Goal: Task Accomplishment & Management: Complete application form

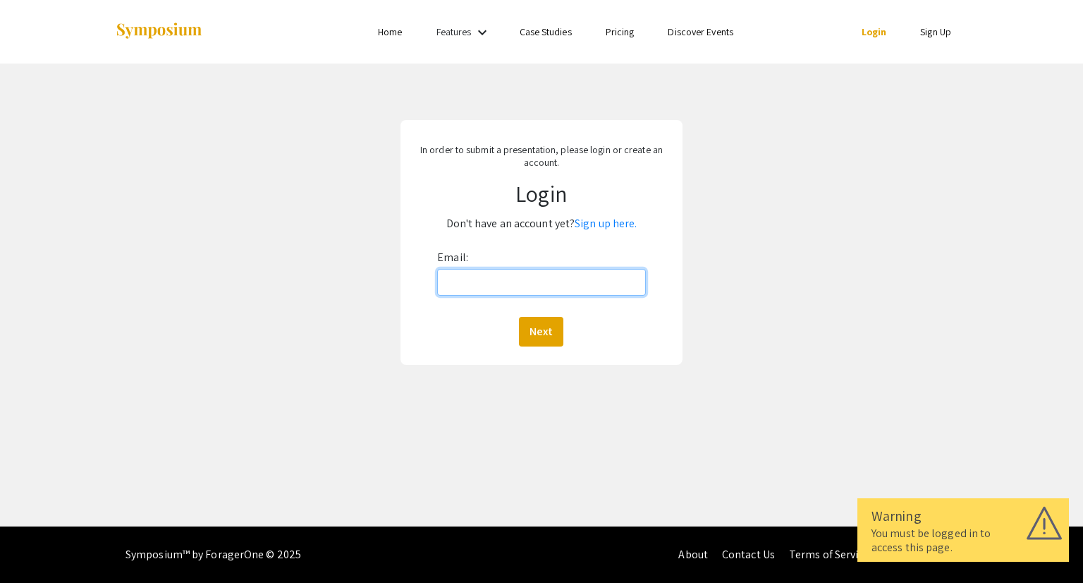
click at [477, 277] on input "Email:" at bounding box center [541, 282] width 208 height 27
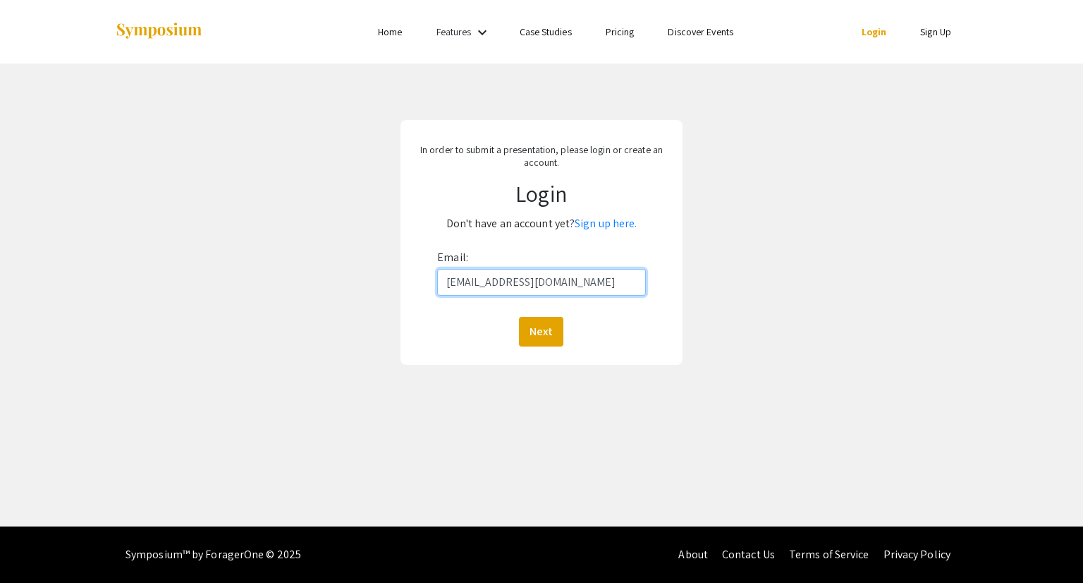
click at [513, 284] on input "msharm44@jh.edu" at bounding box center [541, 282] width 208 height 27
type input "msharm44@jhu.edu"
click at [612, 226] on link "Sign up here." at bounding box center [606, 223] width 62 height 15
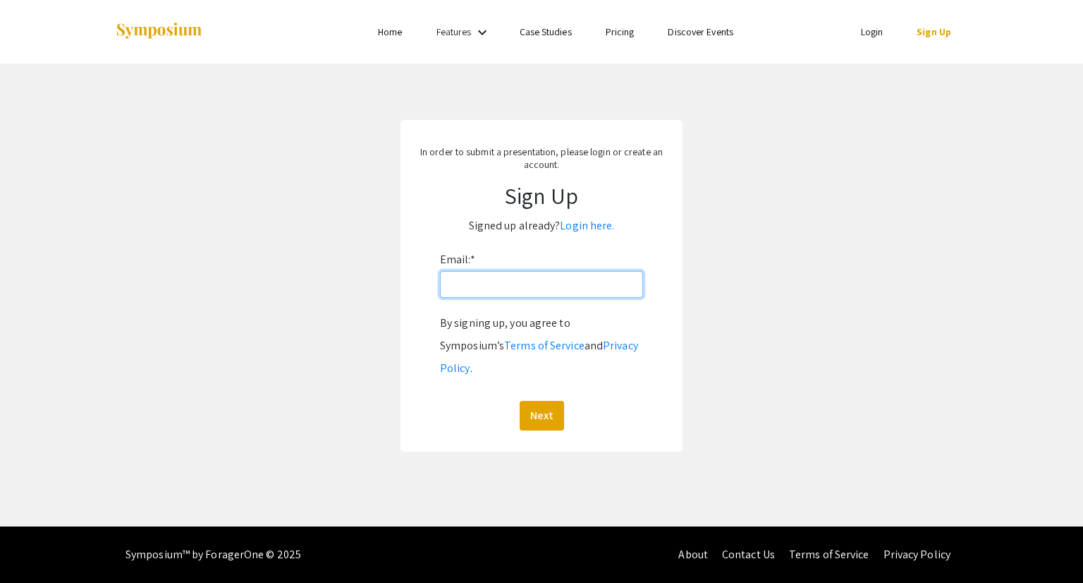
click at [516, 295] on input "Email: *" at bounding box center [541, 284] width 203 height 27
click at [516, 287] on input "msharm44@jh.edu" at bounding box center [541, 284] width 203 height 27
type input "msharm44@jhu.edu"
click at [546, 401] on button "Next" at bounding box center [542, 416] width 44 height 30
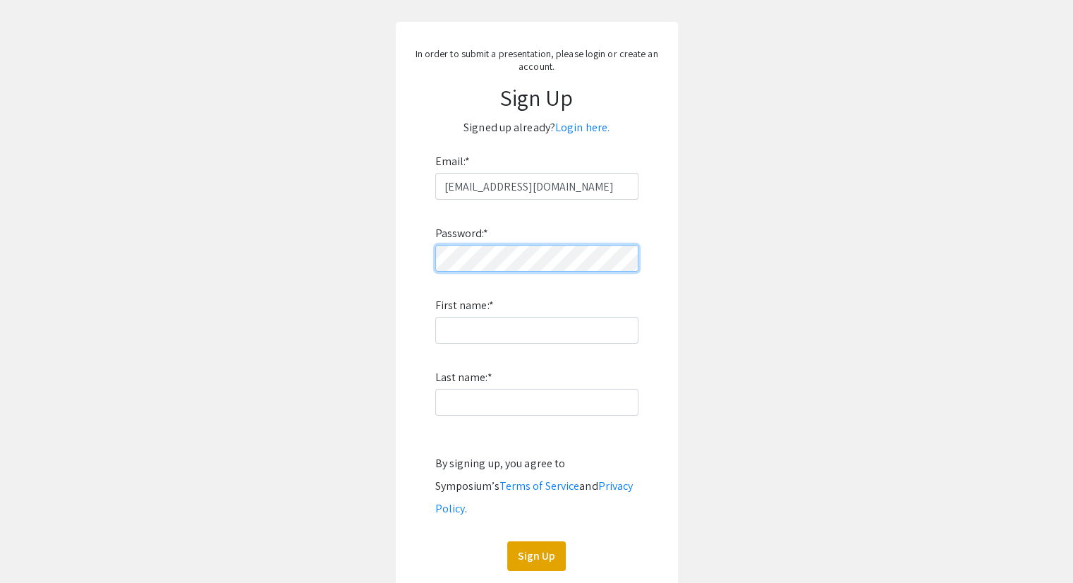
scroll to position [99, 0]
click at [489, 346] on div "Password: * First name: * Last name: * By signing up, you agree to Symposium’s …" at bounding box center [536, 384] width 203 height 371
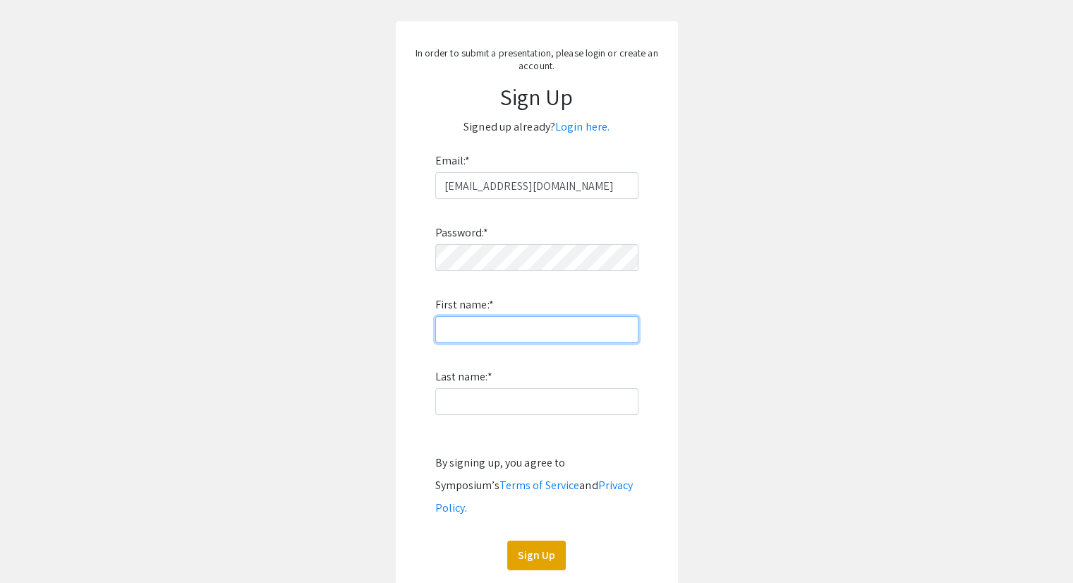
click at [494, 334] on input "First name: *" at bounding box center [536, 329] width 203 height 27
type input "Mrigaanka"
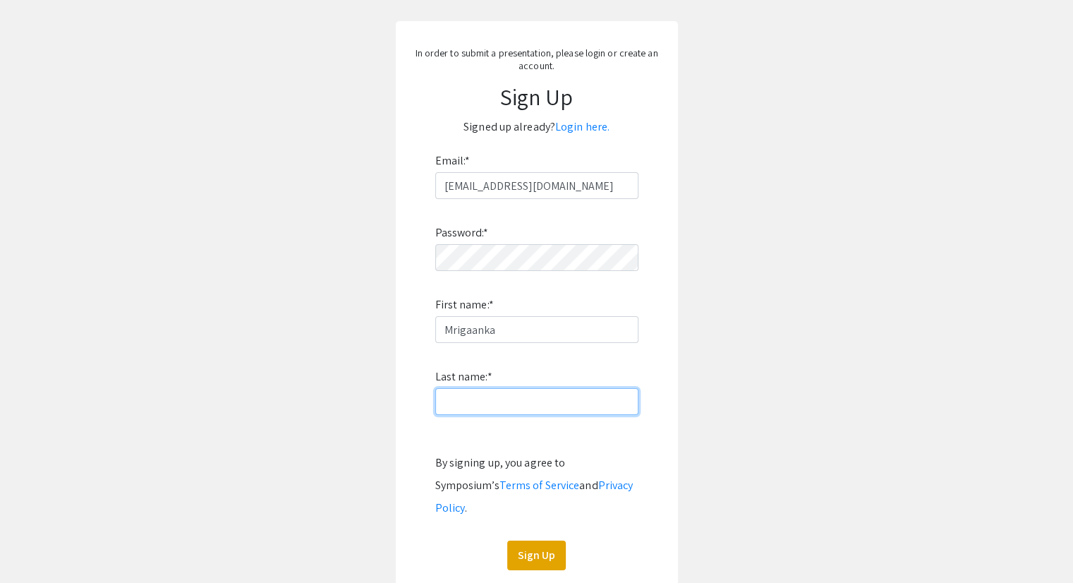
click at [471, 399] on input "Last name: *" at bounding box center [536, 401] width 203 height 27
type input "D"
type input "Sharma"
click at [540, 543] on button "Sign Up" at bounding box center [536, 555] width 59 height 30
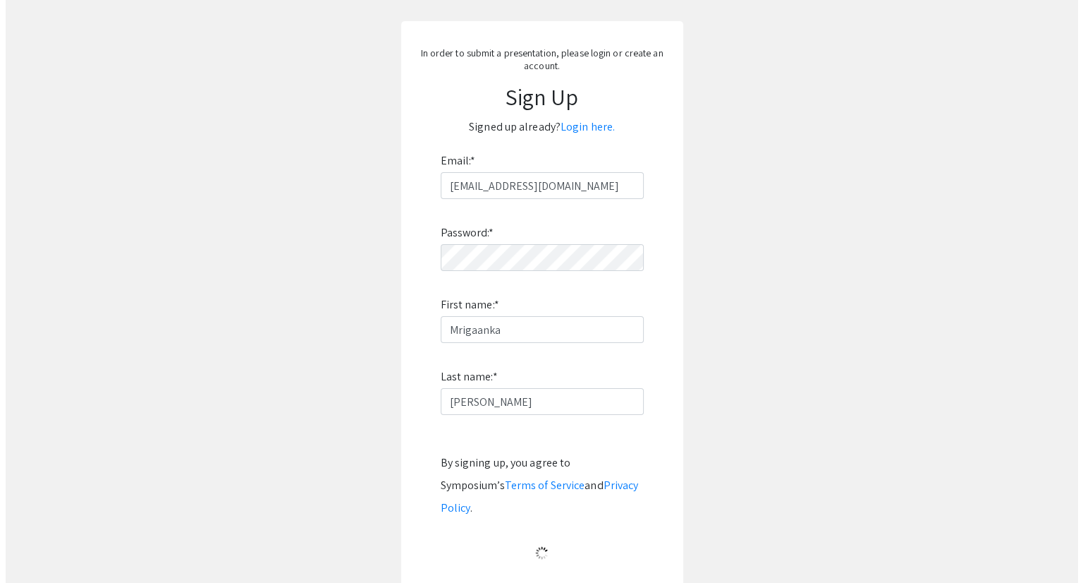
scroll to position [0, 0]
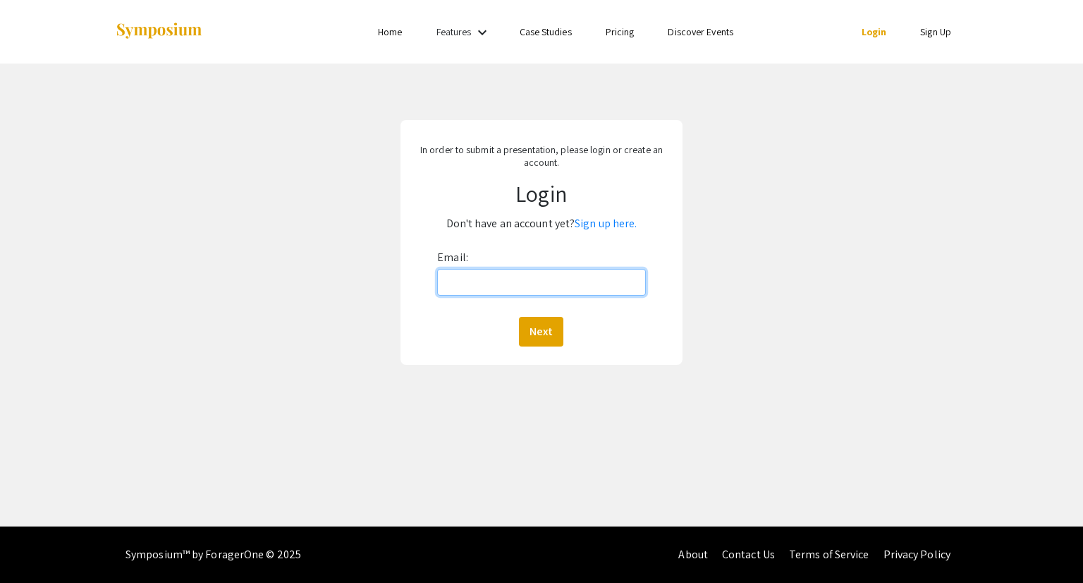
click at [522, 282] on input "Email:" at bounding box center [541, 282] width 208 height 27
click at [516, 286] on input "msharm44@jh.edu" at bounding box center [541, 282] width 208 height 27
type input "msharm44@jhu.edu"
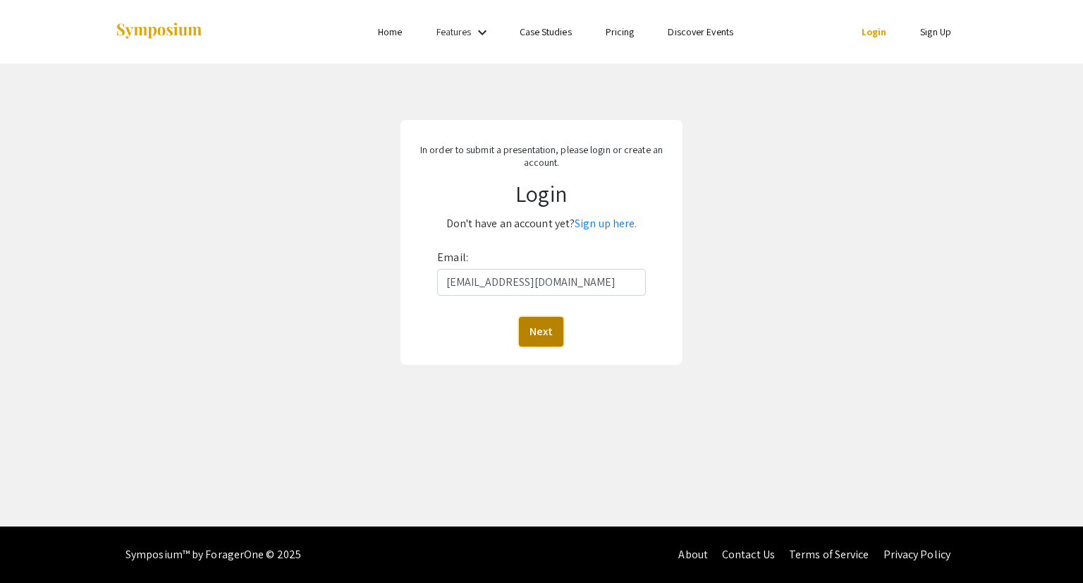
click at [539, 325] on button "Next" at bounding box center [541, 332] width 44 height 30
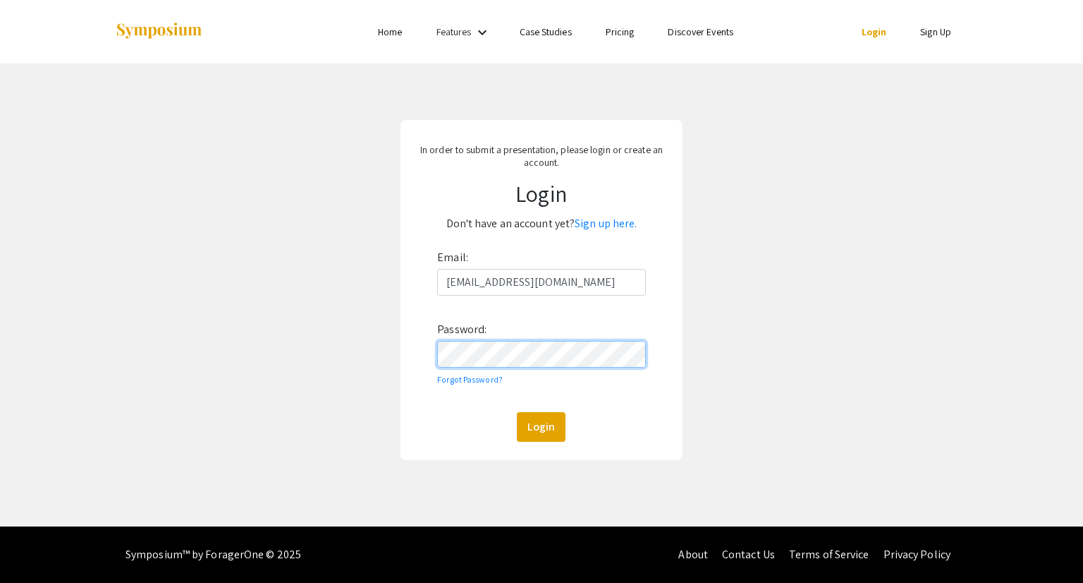
click at [517, 412] on button "Login" at bounding box center [541, 427] width 49 height 30
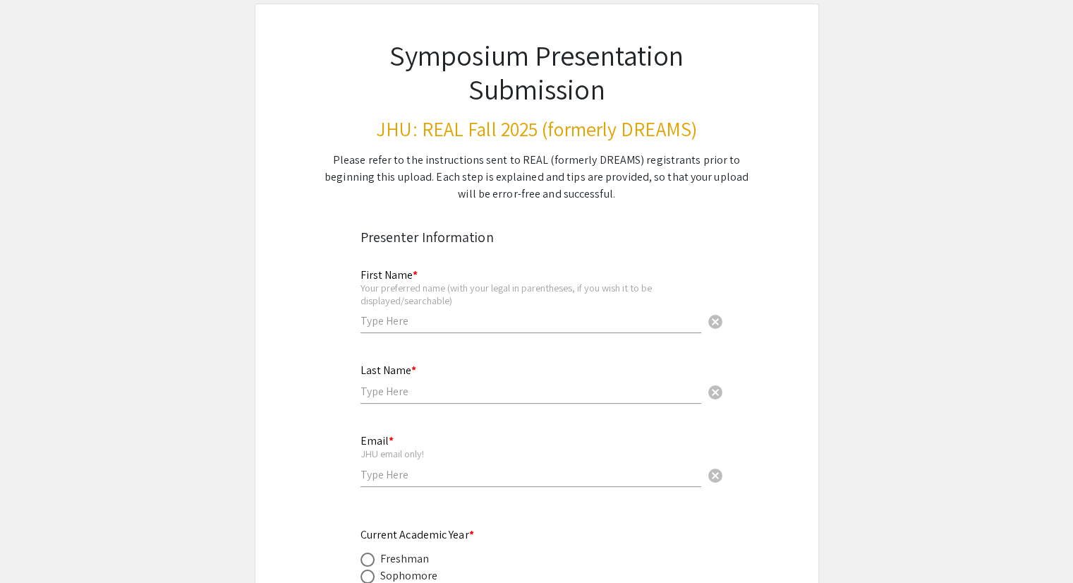
scroll to position [78, 0]
click at [505, 307] on div "First Name * Your preferred name (with your legal in parentheses, if you wish i…" at bounding box center [530, 293] width 341 height 78
type input "Mrigaanka"
click at [406, 388] on input "text" at bounding box center [530, 390] width 341 height 15
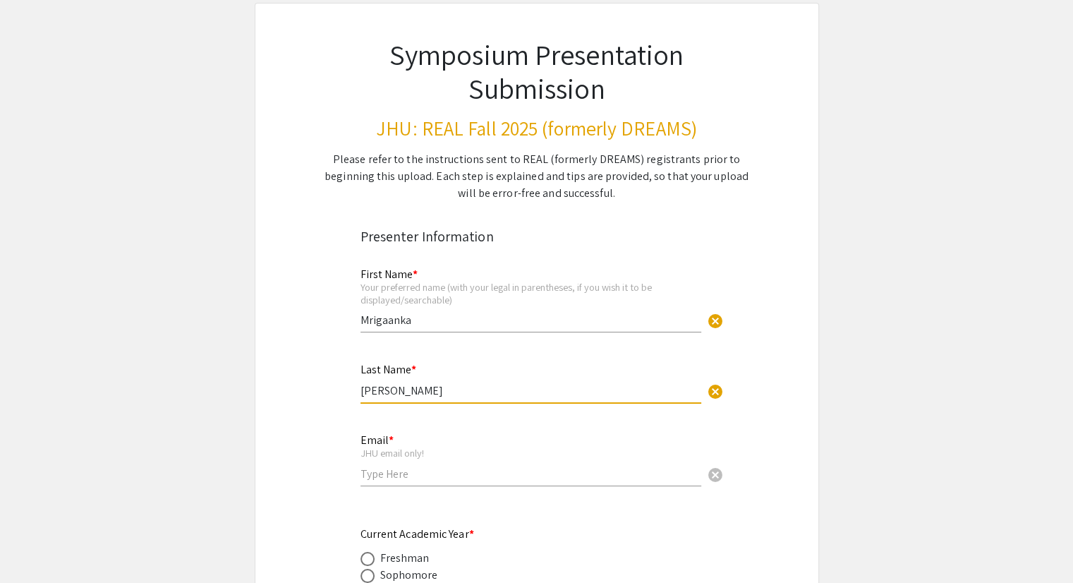
scroll to position [163, 0]
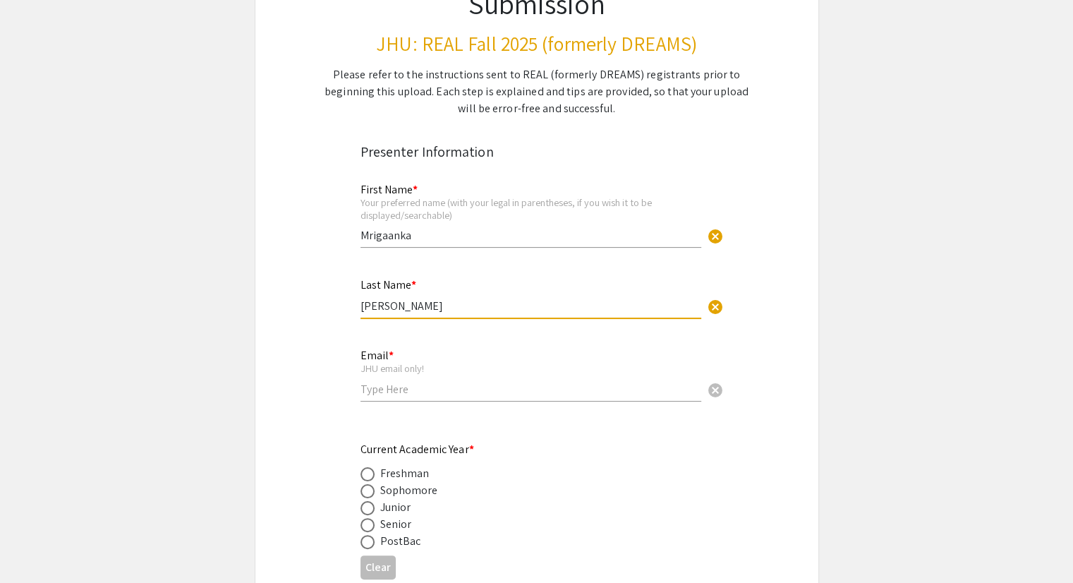
type input "Sharma"
click at [386, 396] on div "Email * JHU email only! cancel" at bounding box center [530, 368] width 341 height 66
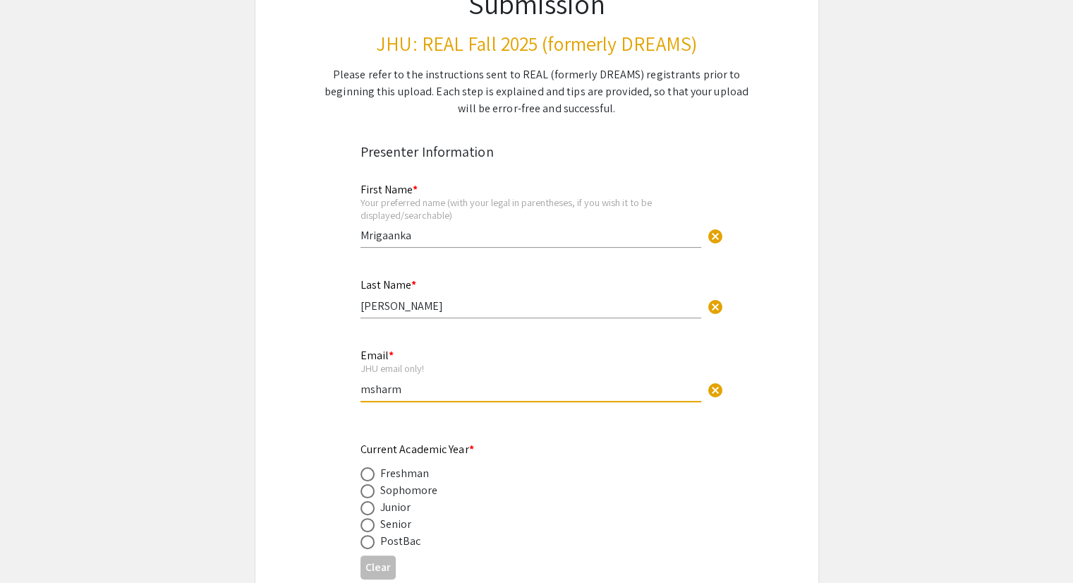
type input "msharm44@jh.edu"
click at [369, 523] on span at bounding box center [367, 525] width 14 height 14
click at [369, 523] on input "radio" at bounding box center [367, 525] width 14 height 14
radio input "true"
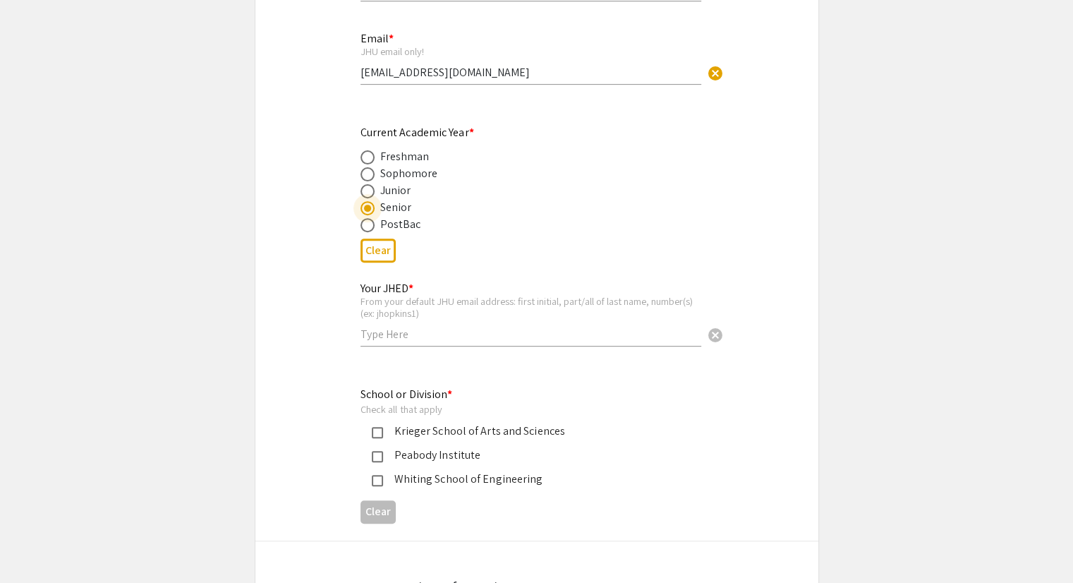
scroll to position [488, 0]
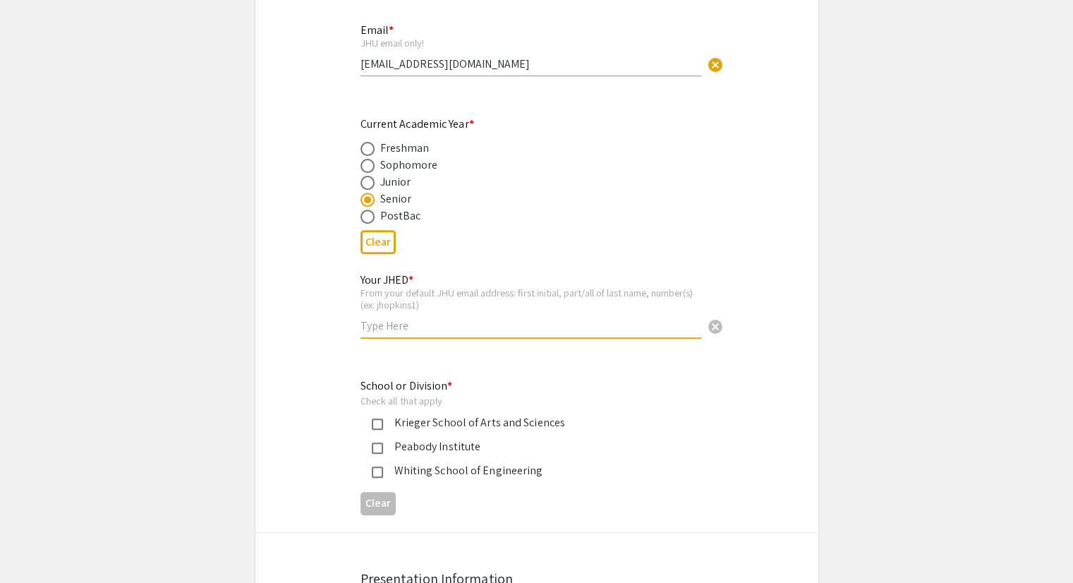
click at [411, 319] on input "text" at bounding box center [530, 325] width 341 height 15
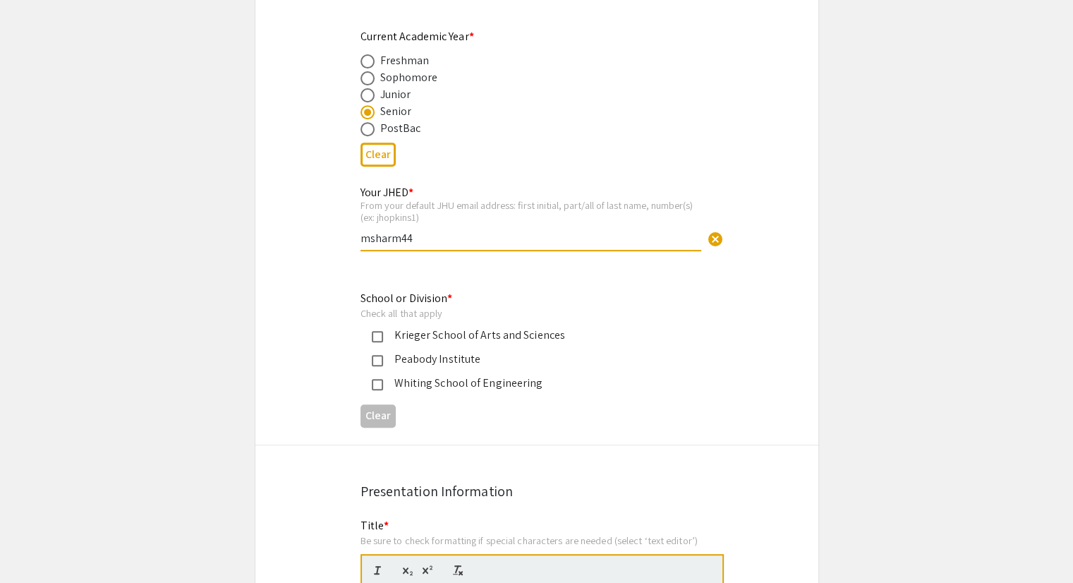
type input "msharm44"
click at [379, 331] on mat-pseudo-checkbox at bounding box center [377, 336] width 11 height 11
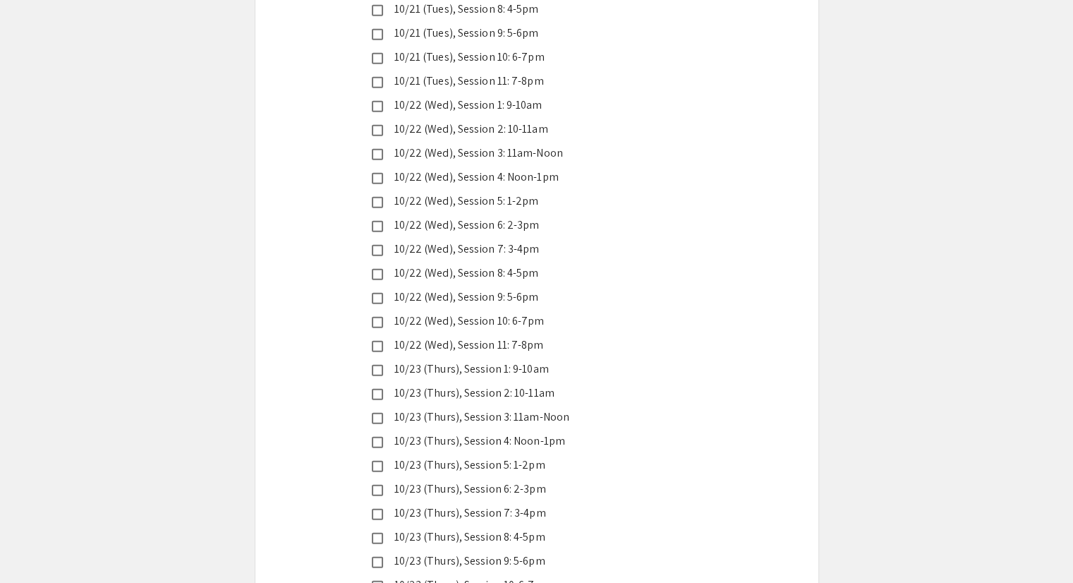
scroll to position [3624, 0]
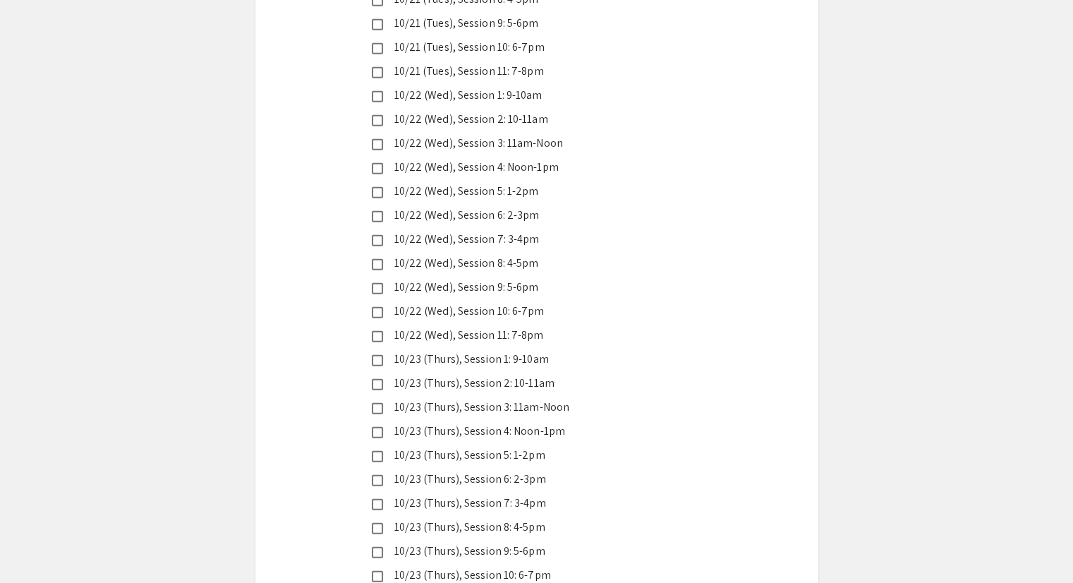
click at [386, 518] on div "10/23 (Thurs), Session 8: 4-5pm" at bounding box center [531, 526] width 296 height 17
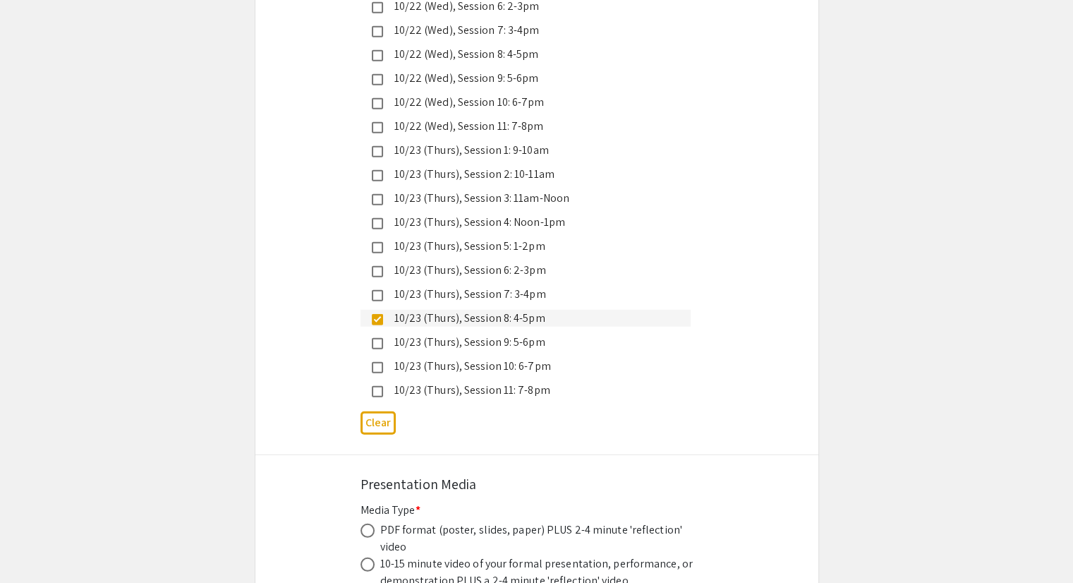
scroll to position [3835, 0]
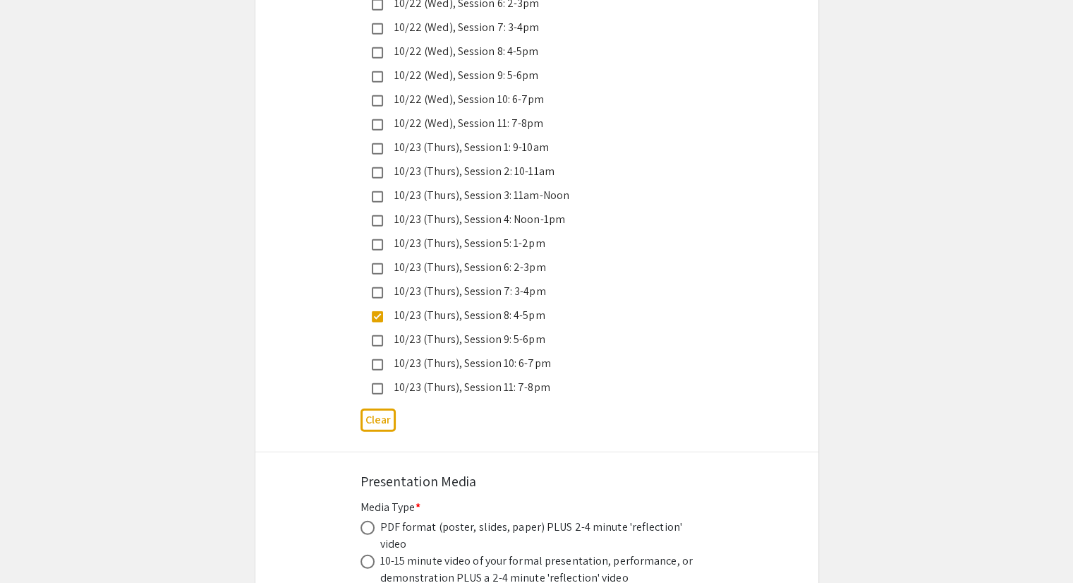
click at [370, 307] on div "10/23 (Thurs), Session 8: 4-5pm" at bounding box center [525, 315] width 330 height 17
click at [382, 287] on mat-pseudo-checkbox at bounding box center [377, 292] width 11 height 11
click at [378, 383] on mat-pseudo-checkbox at bounding box center [377, 388] width 11 height 11
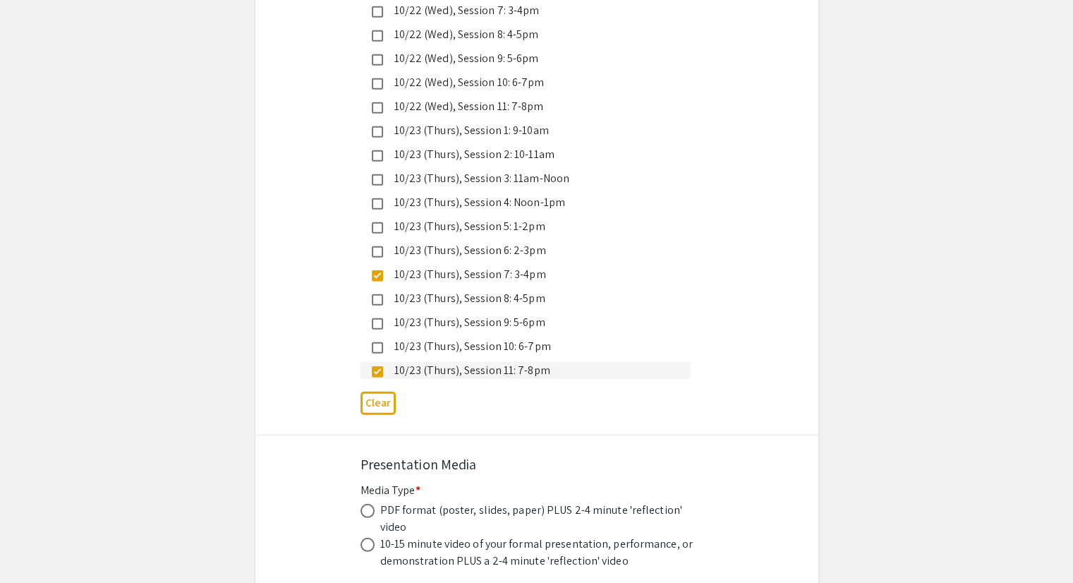
scroll to position [3869, 0]
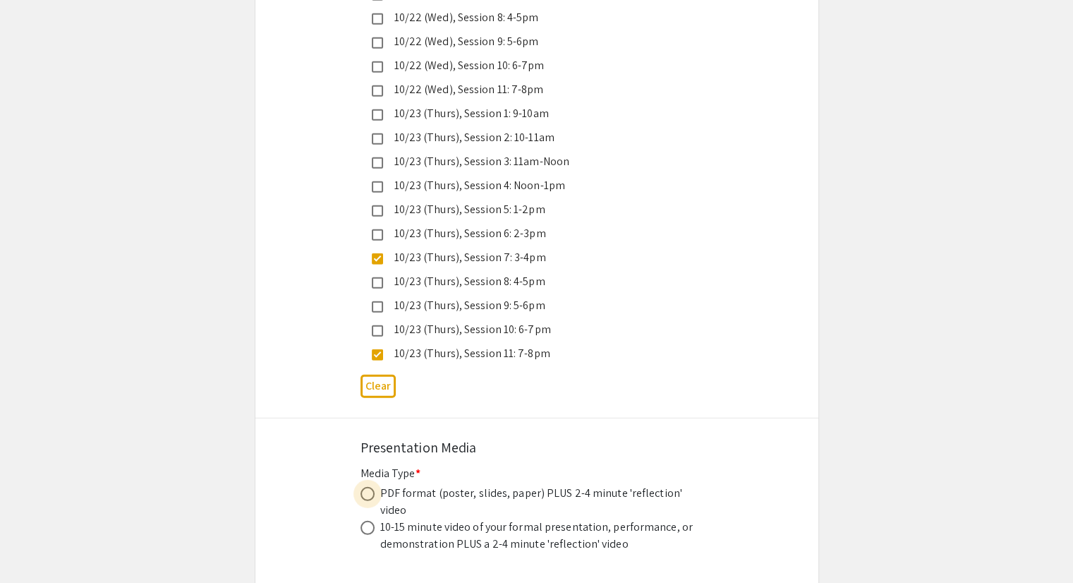
click at [370, 487] on span at bounding box center [367, 494] width 14 height 14
click at [370, 487] on input "radio" at bounding box center [367, 494] width 14 height 14
radio input "true"
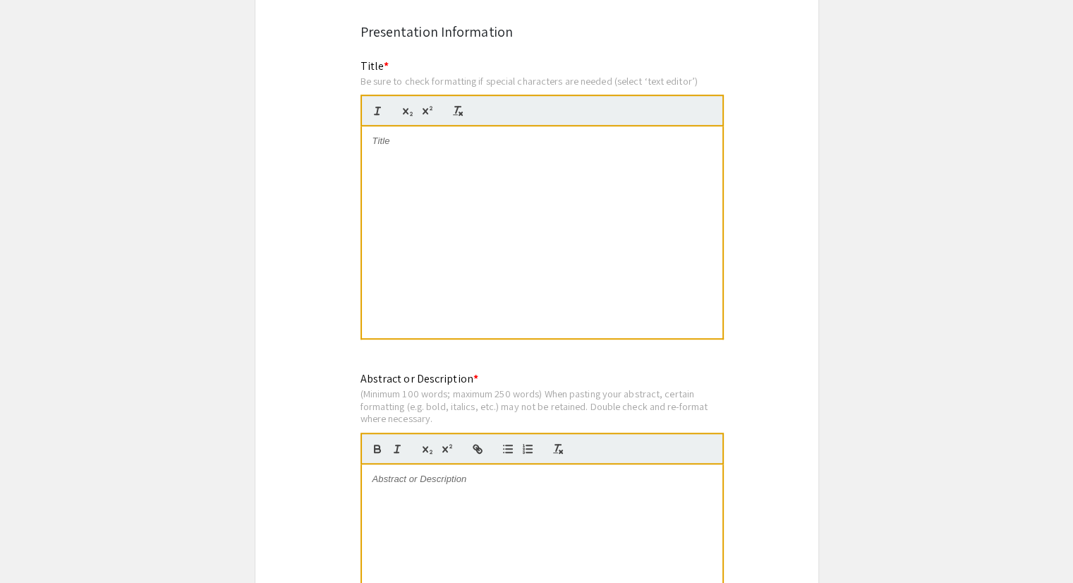
scroll to position [1037, 0]
click at [457, 178] on div at bounding box center [542, 230] width 360 height 212
click at [499, 195] on div at bounding box center [542, 230] width 360 height 212
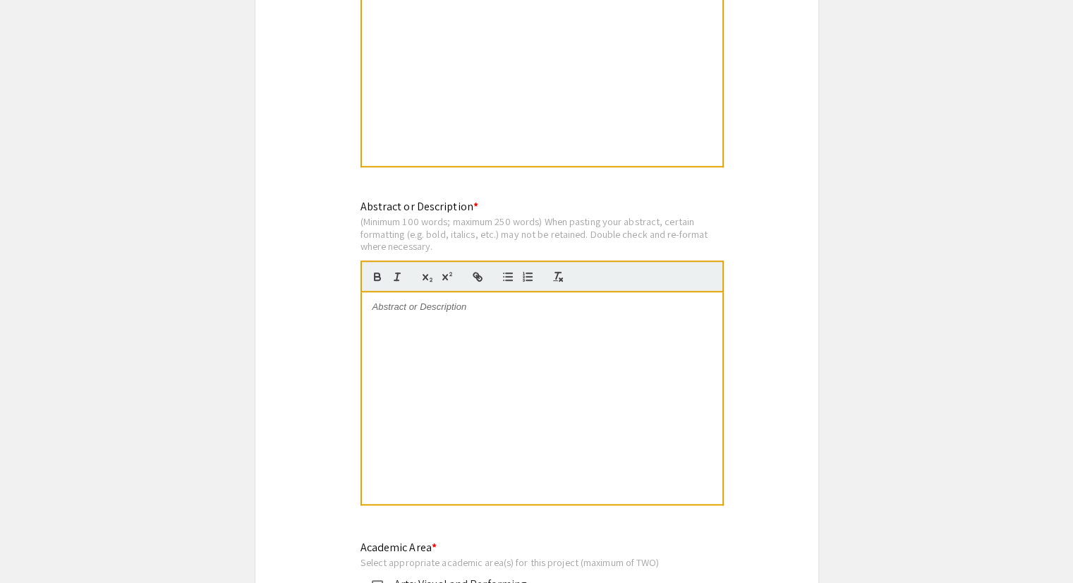
scroll to position [1244, 0]
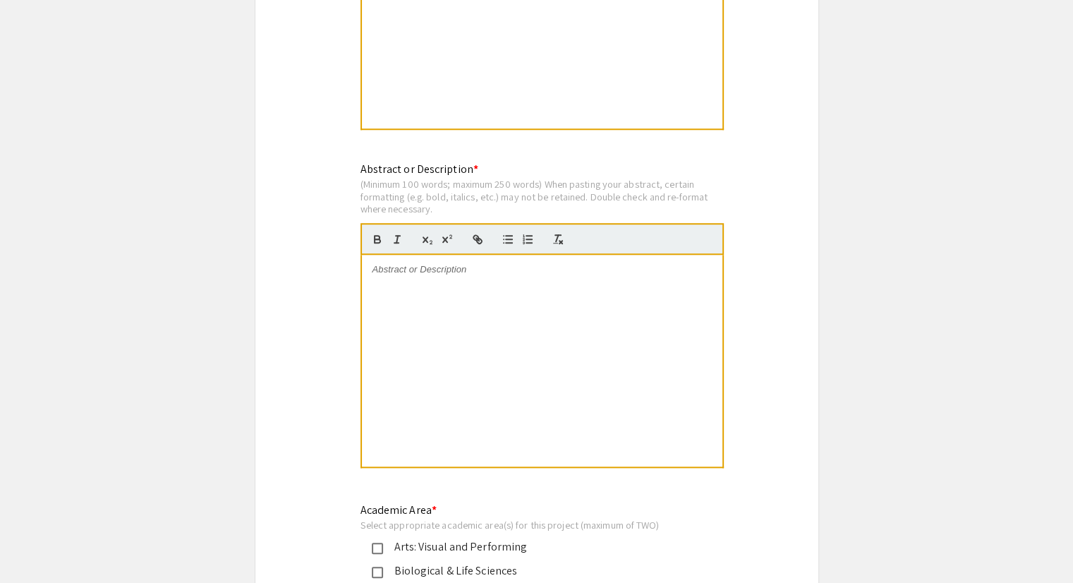
click at [450, 311] on div at bounding box center [542, 361] width 360 height 212
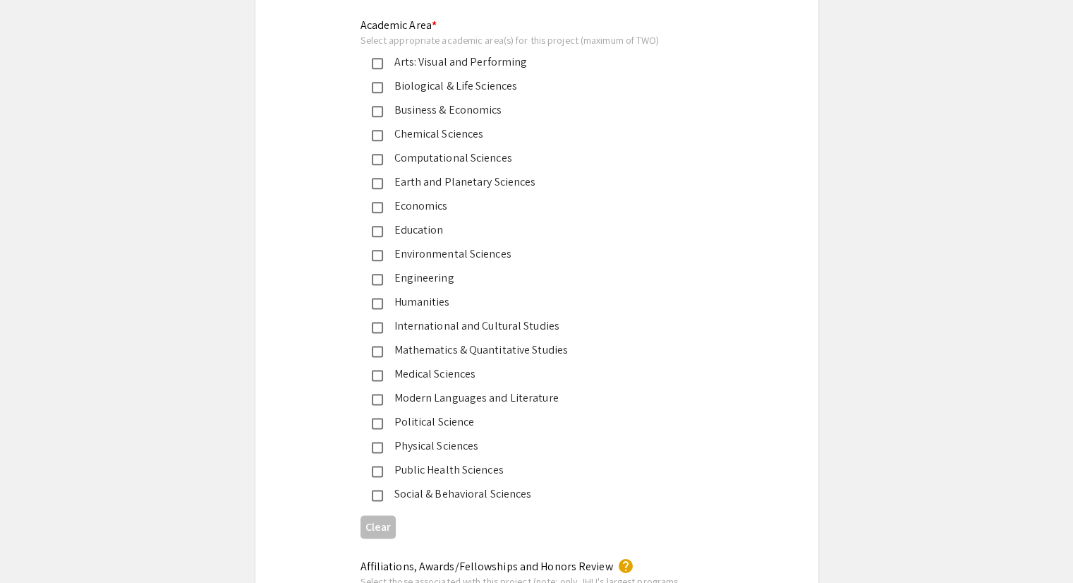
scroll to position [1733, 0]
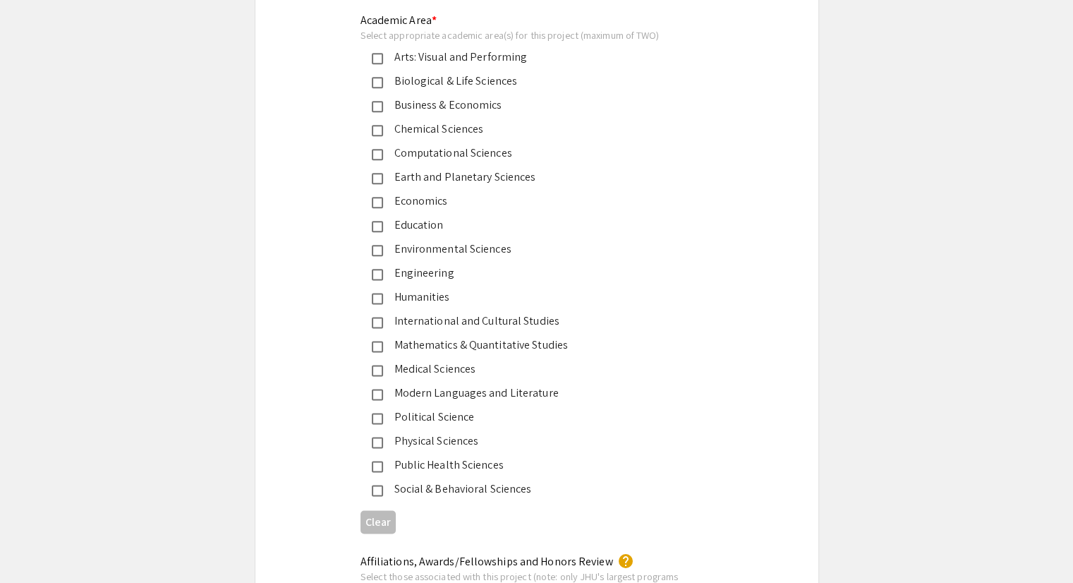
click at [385, 76] on div "Biological & Life Sciences" at bounding box center [531, 81] width 296 height 17
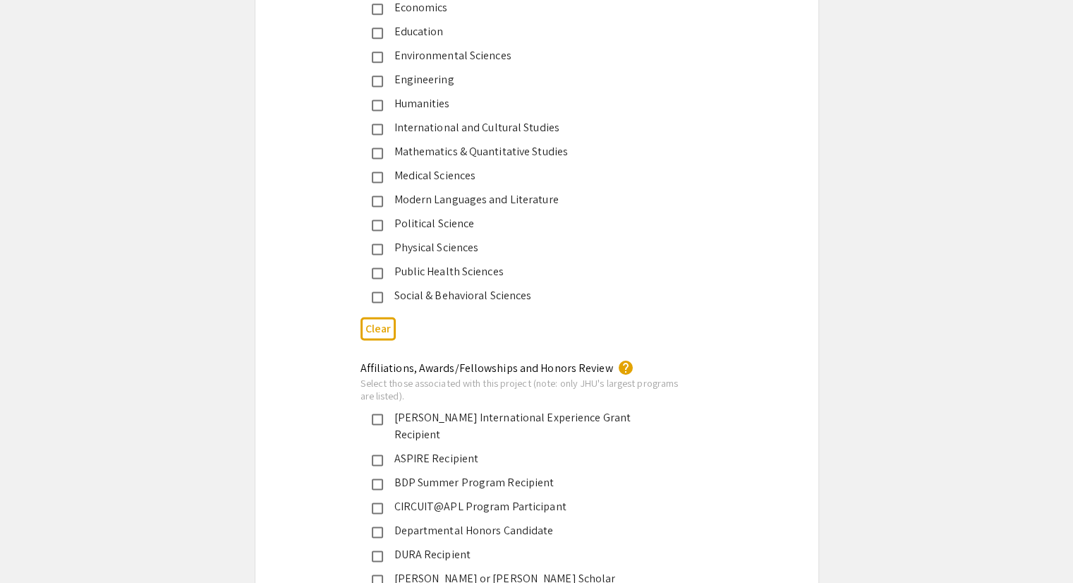
scroll to position [1935, 0]
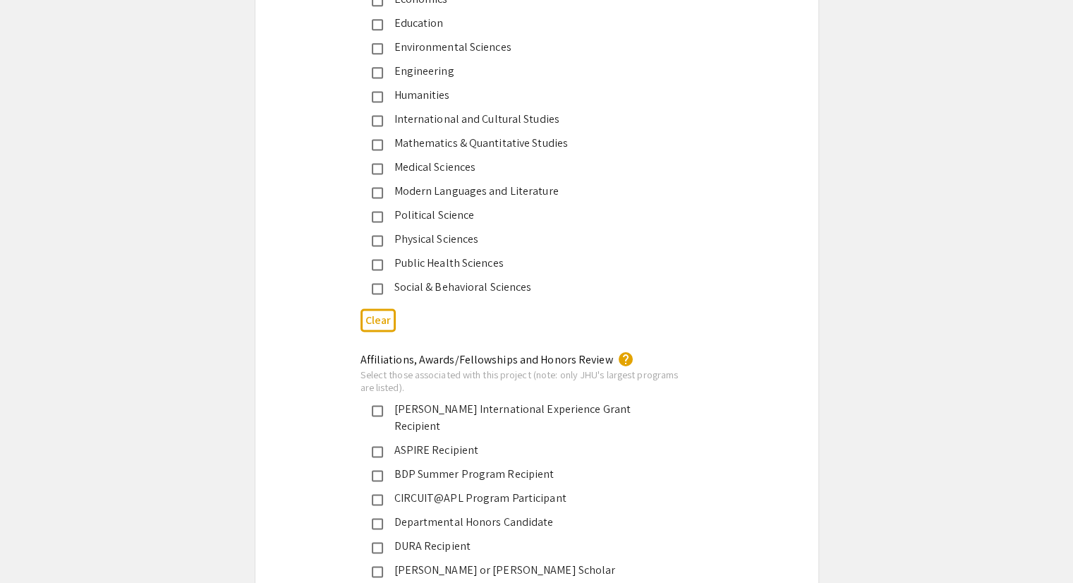
click at [384, 159] on div "Medical Sciences" at bounding box center [531, 167] width 296 height 17
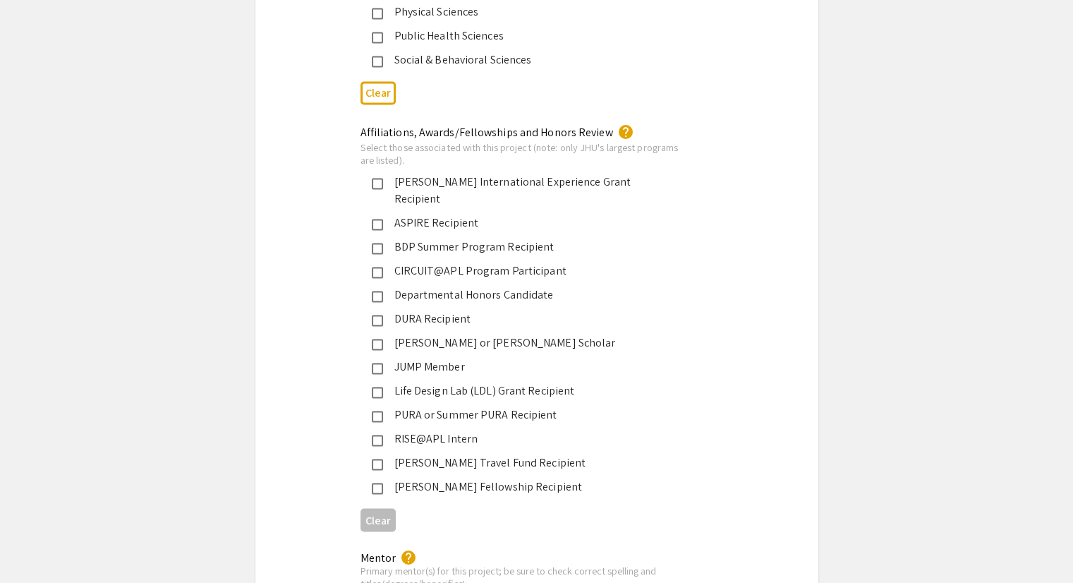
scroll to position [2178, 0]
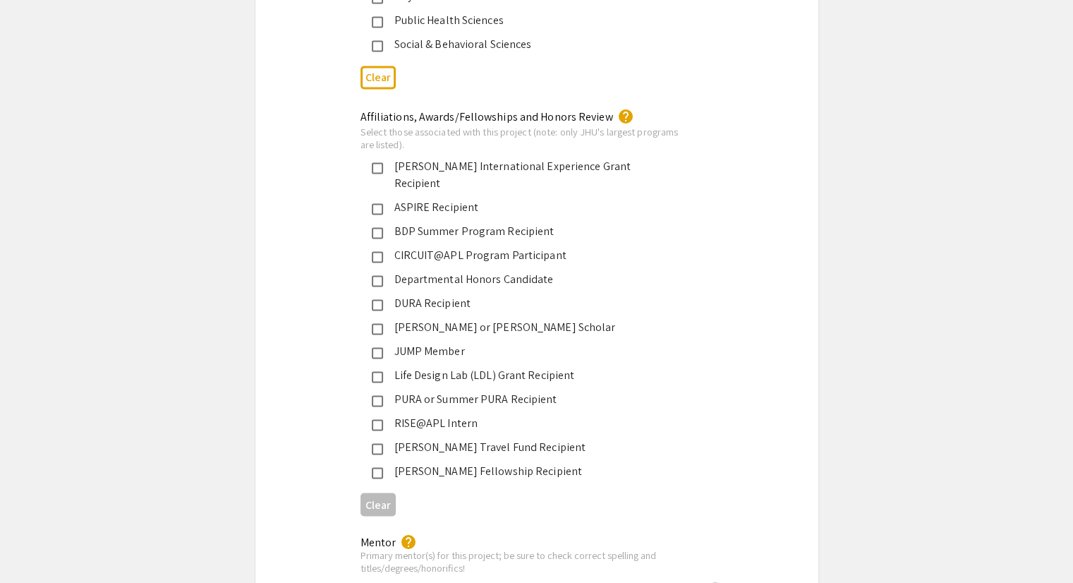
click at [526, 271] on div "Departmental Honors Candidate" at bounding box center [531, 279] width 296 height 17
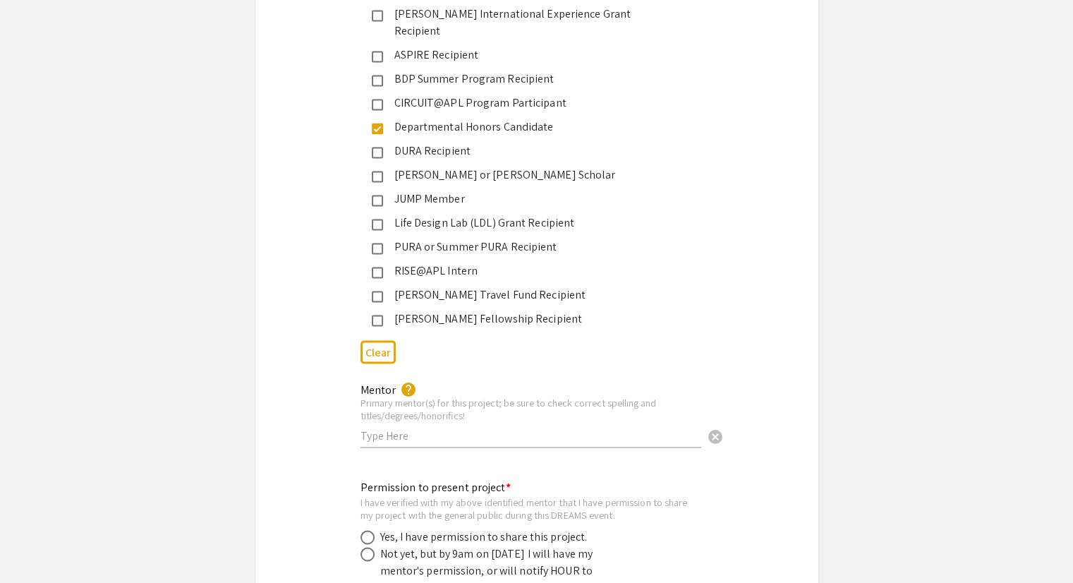
scroll to position [2332, 0]
click at [461, 426] on input "text" at bounding box center [530, 433] width 341 height 15
type input "H"
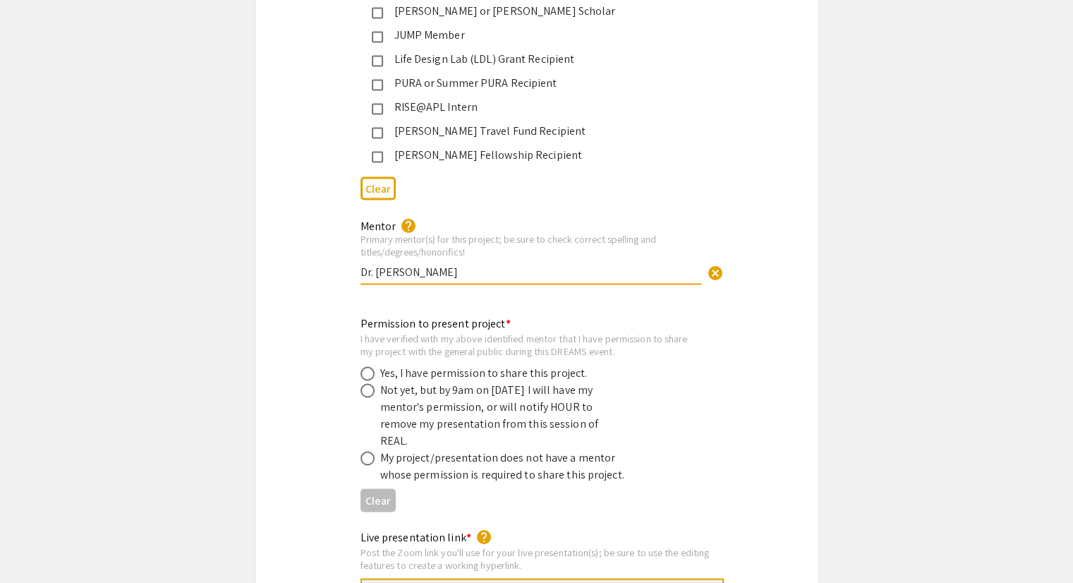
scroll to position [2495, 0]
type input "Dr. Hui Zhang"
click at [583, 302] on div "Permission to present project * I have verified with my above identified mentor…" at bounding box center [536, 410] width 563 height 217
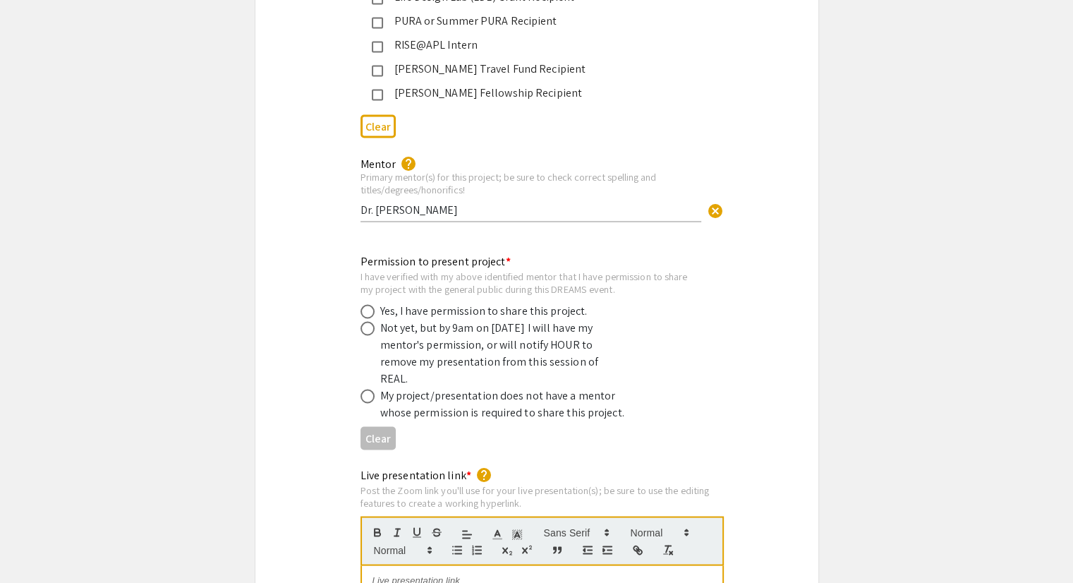
click at [372, 304] on span at bounding box center [367, 311] width 14 height 14
click at [372, 304] on input "radio" at bounding box center [367, 311] width 14 height 14
radio input "true"
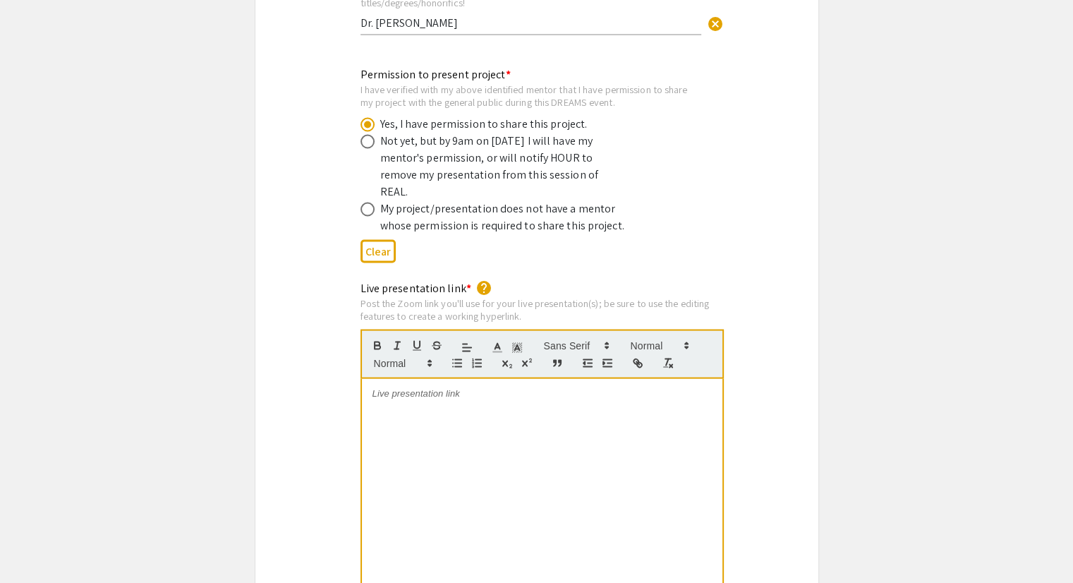
scroll to position [2745, 0]
click at [429, 398] on div at bounding box center [542, 482] width 360 height 212
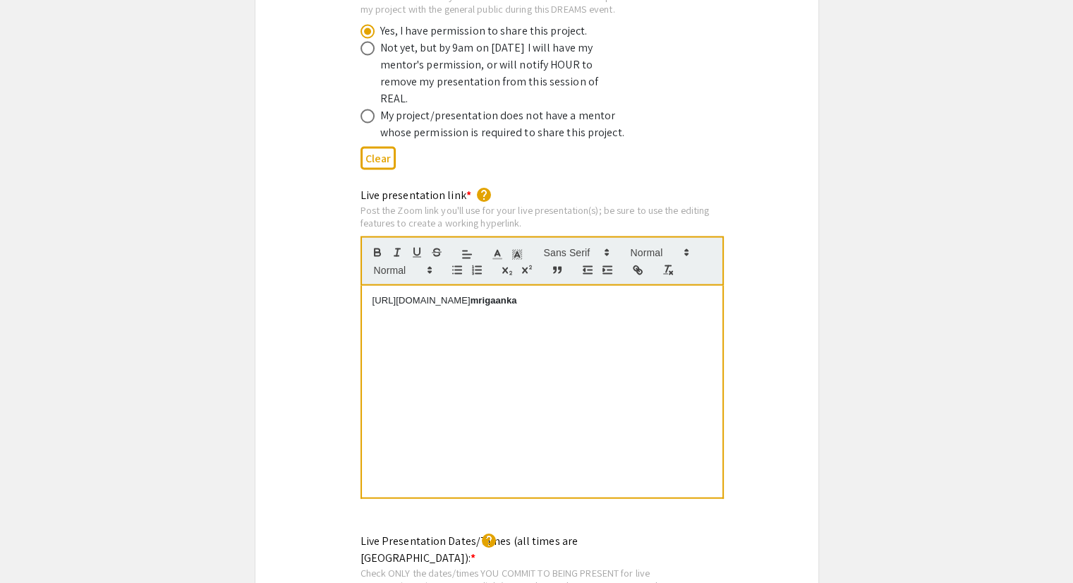
scroll to position [2842, 0]
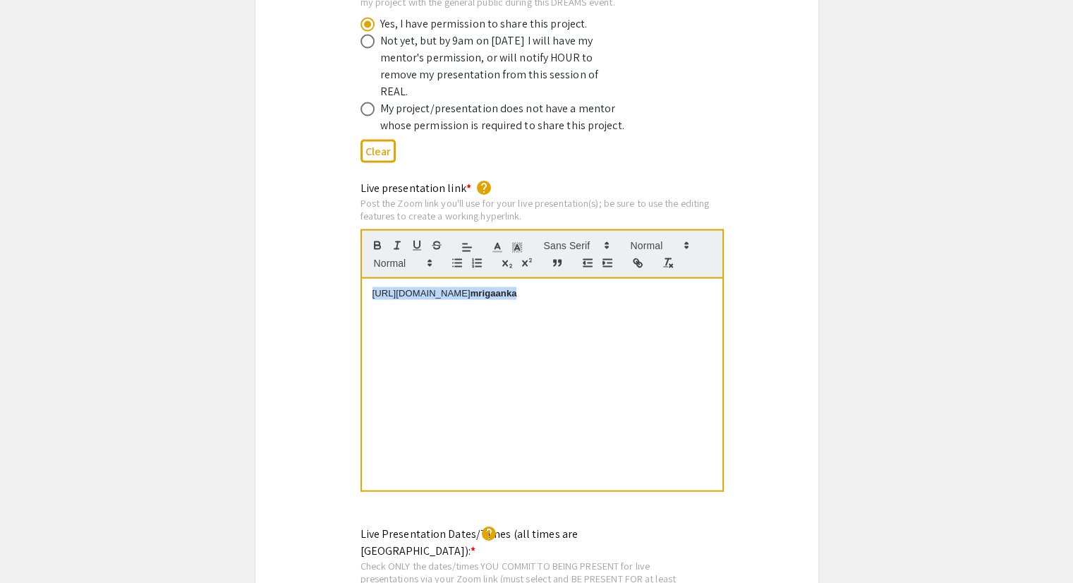
drag, startPoint x: 568, startPoint y: 256, endPoint x: 361, endPoint y: 257, distance: 206.6
click at [362, 279] on div "https://JHUBlueJays.zoom.us/my/ mrigaanka" at bounding box center [542, 385] width 360 height 212
click at [640, 257] on icon "button" at bounding box center [637, 263] width 13 height 13
type input "https://JHUBlueJays.zoom.us/my/mrigaanka"
click at [554, 262] on link at bounding box center [550, 267] width 32 height 11
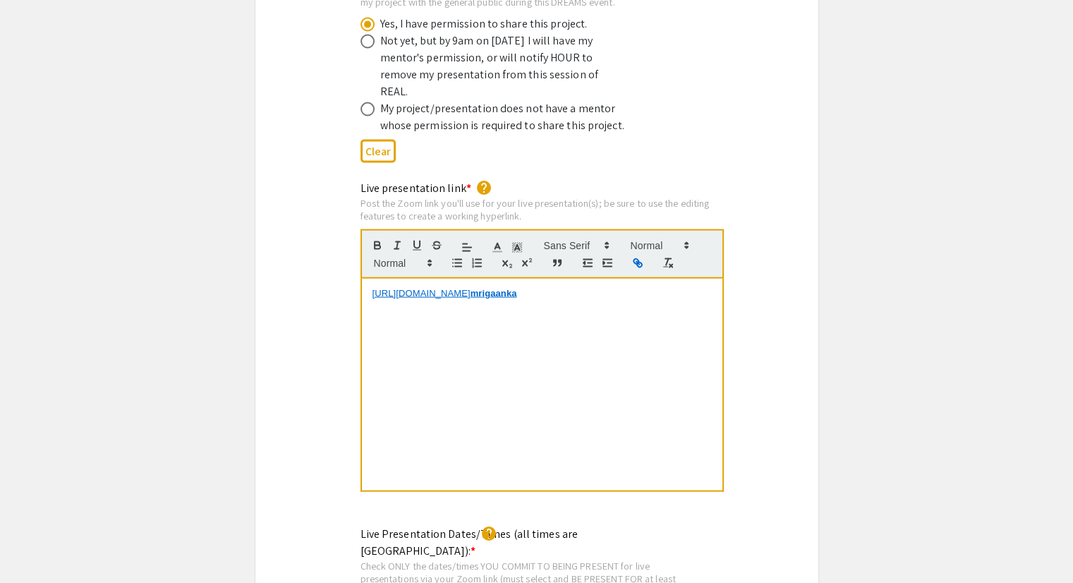
click at [537, 331] on div "https://JHUBlueJays.zoom.us/my/ mrigaanka" at bounding box center [542, 385] width 360 height 212
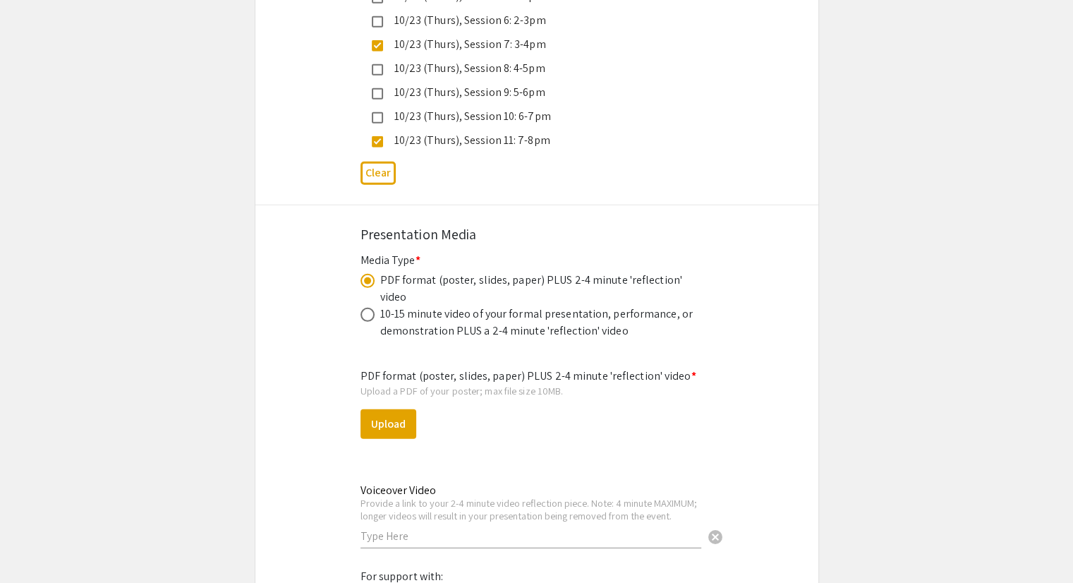
scroll to position [4090, 0]
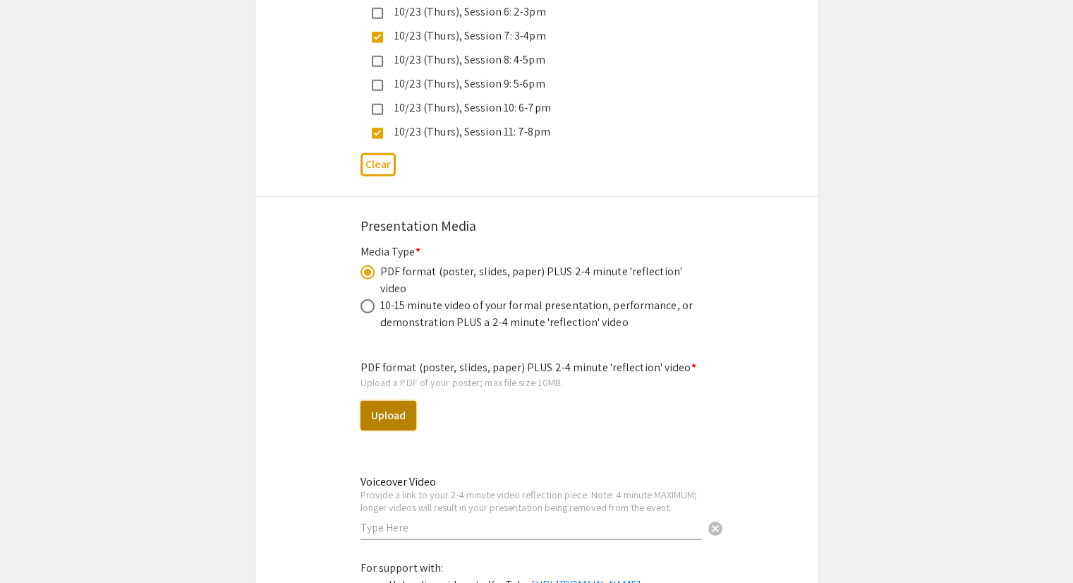
click at [384, 401] on button "Upload" at bounding box center [388, 416] width 56 height 30
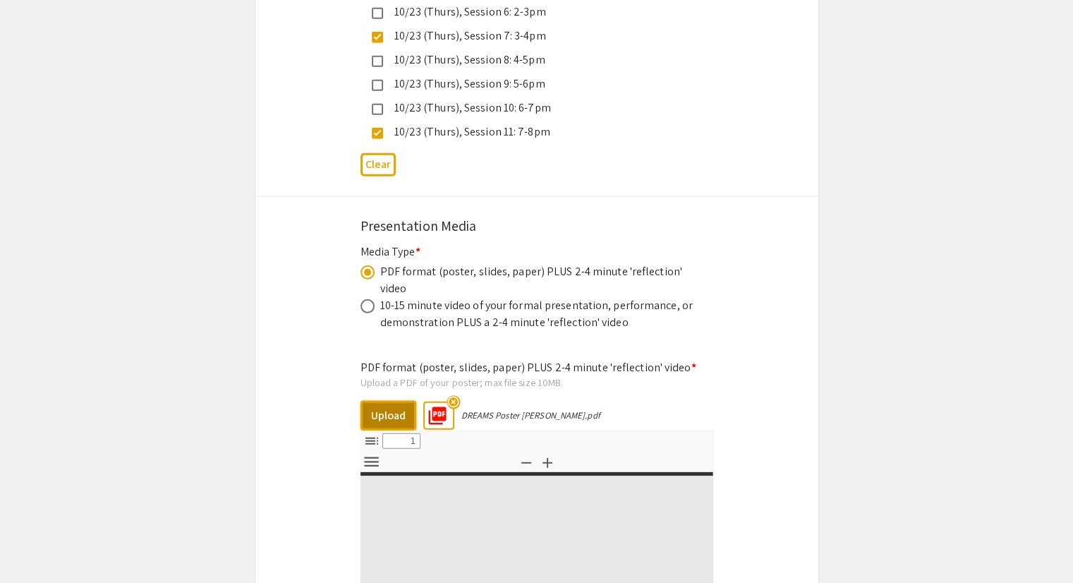
select select "custom"
type input "0"
select select "custom"
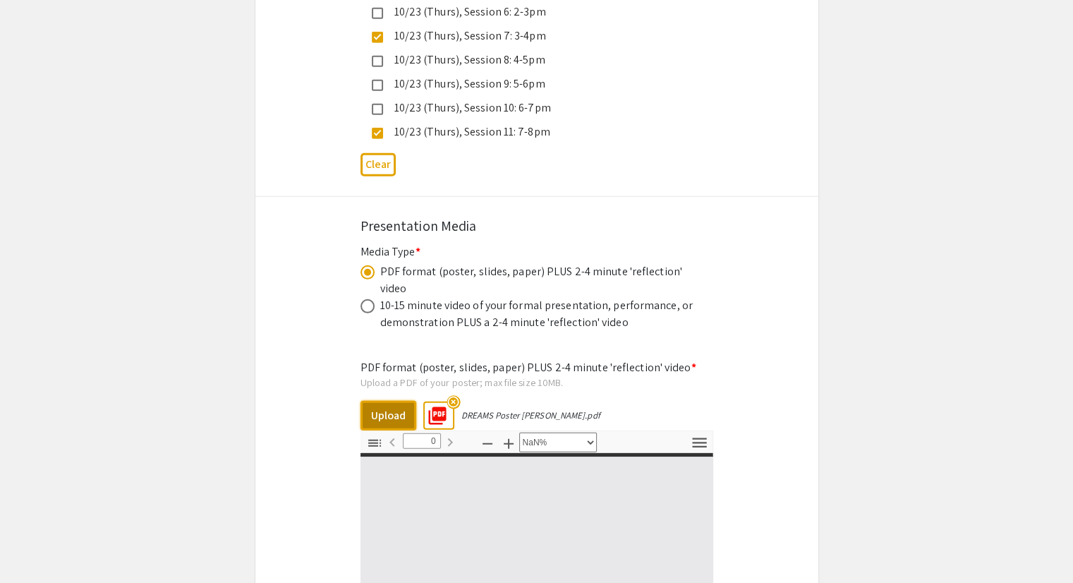
type input "1"
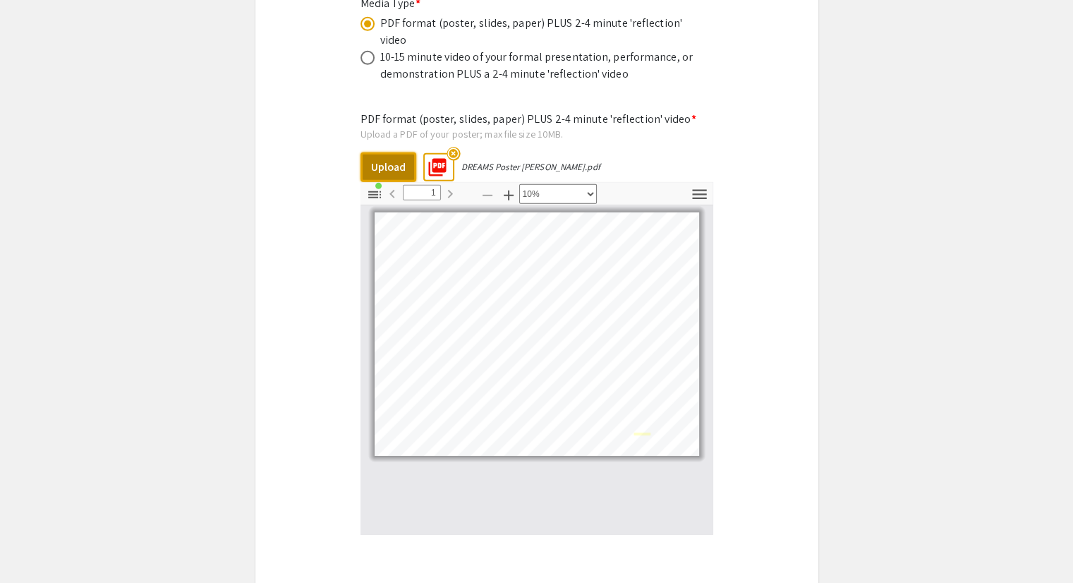
scroll to position [4341, 0]
select select "custom"
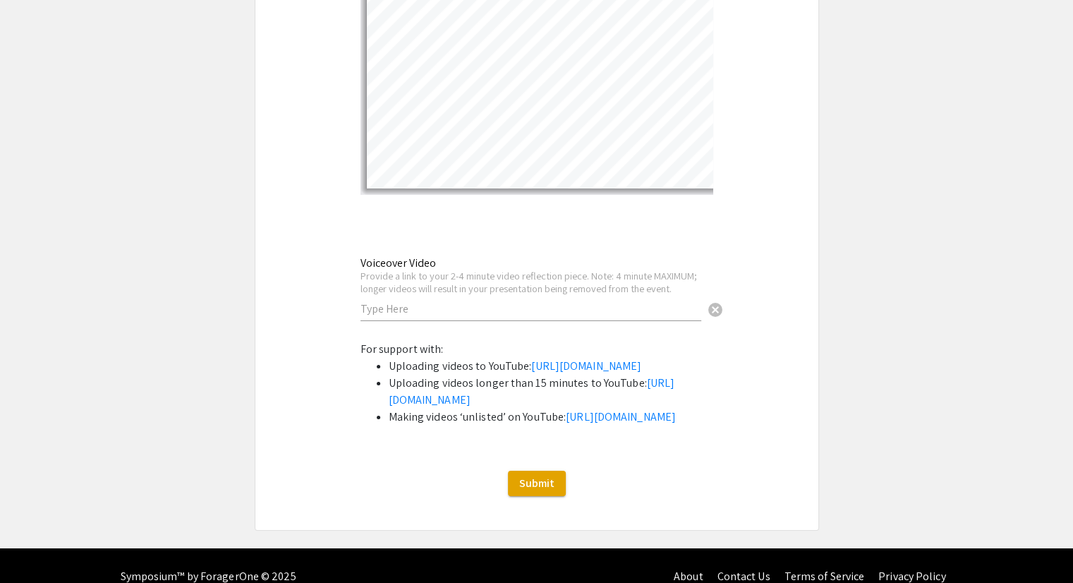
scroll to position [4681, 0]
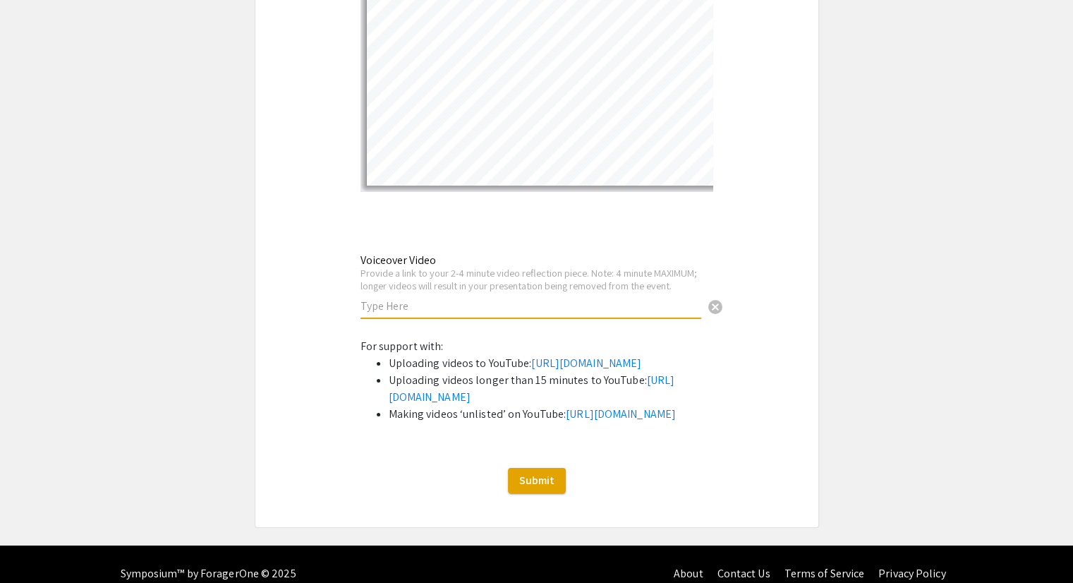
click at [443, 298] on input "text" at bounding box center [530, 305] width 341 height 15
paste input "https://youtu.be/YhVvwXniXJk"
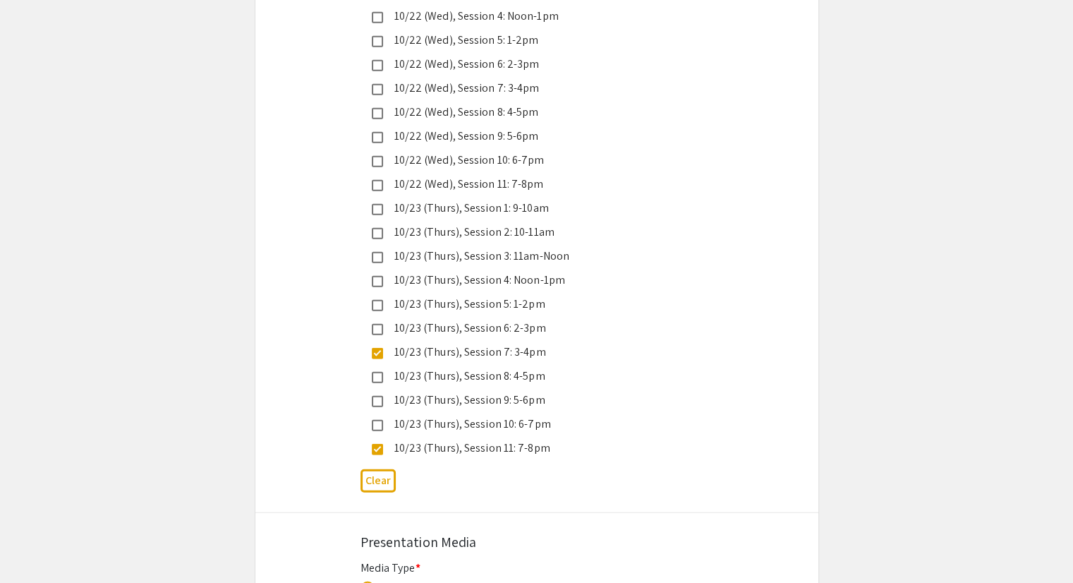
scroll to position [3645, 0]
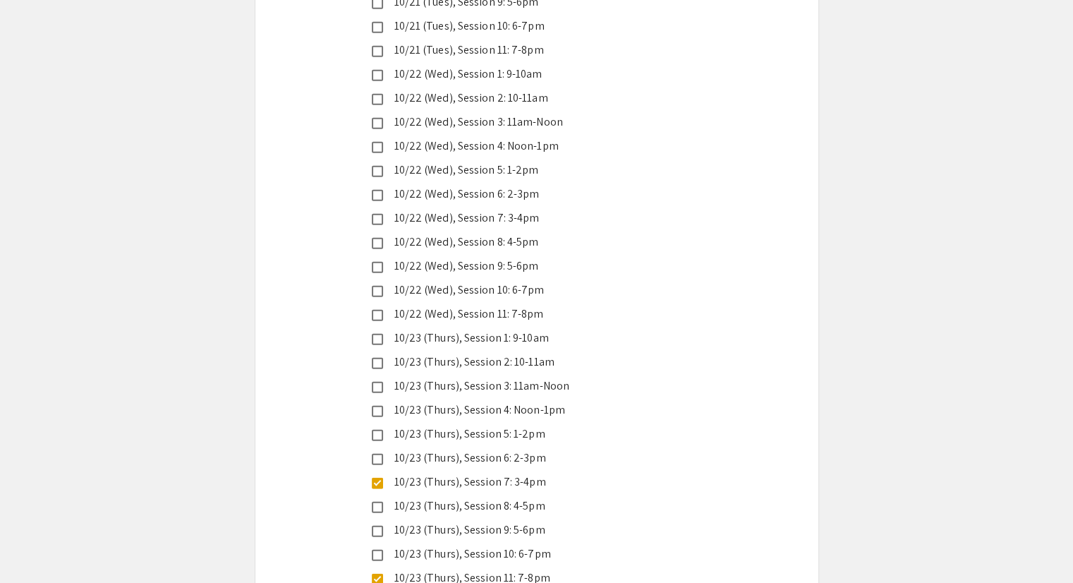
type input "https://youtu.be/YhVvwXniXJk"
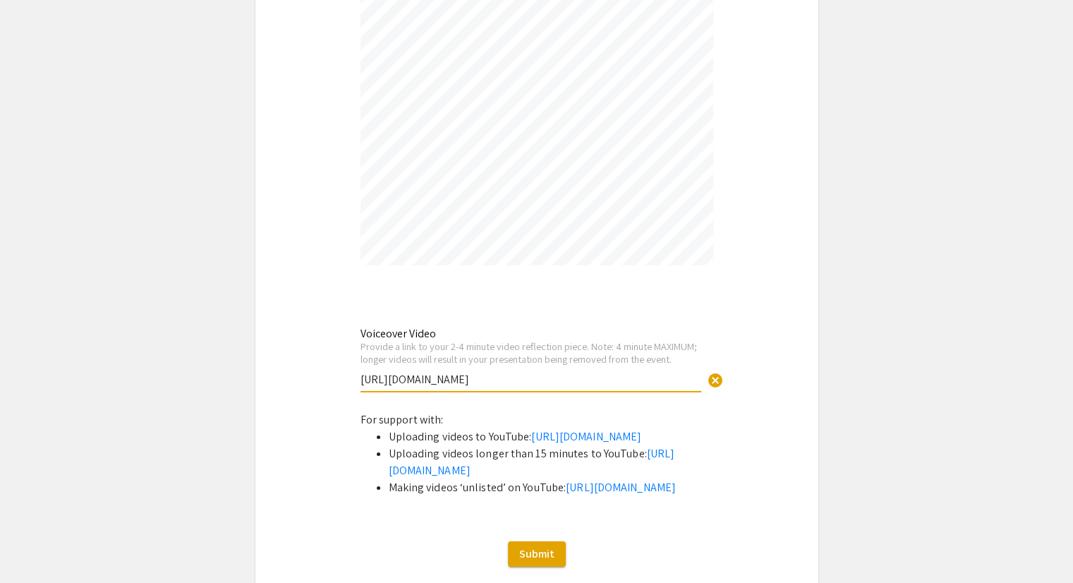
scroll to position [4726, 0]
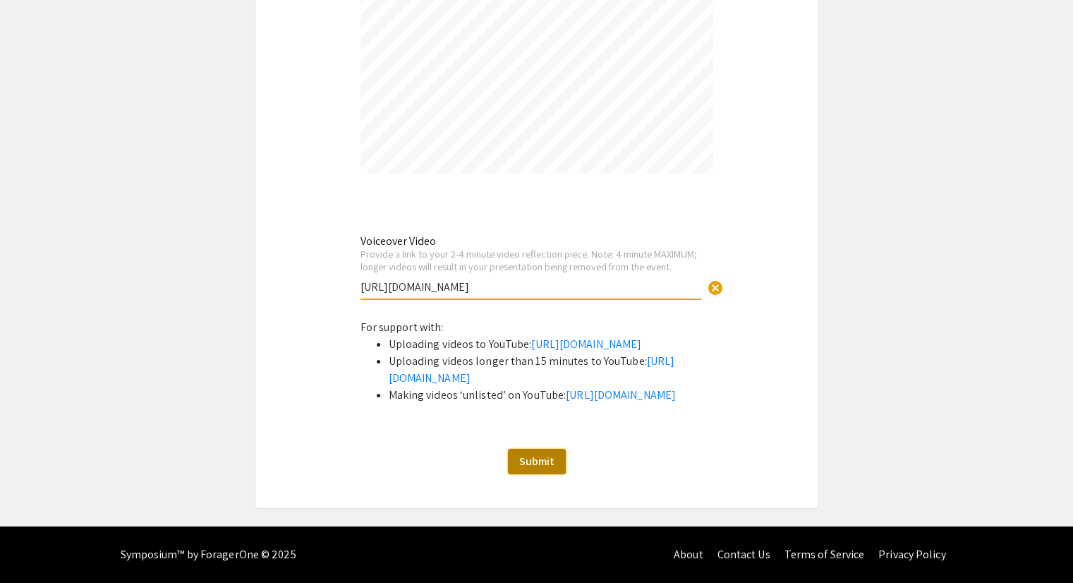
click at [542, 463] on span "Submit" at bounding box center [536, 460] width 35 height 15
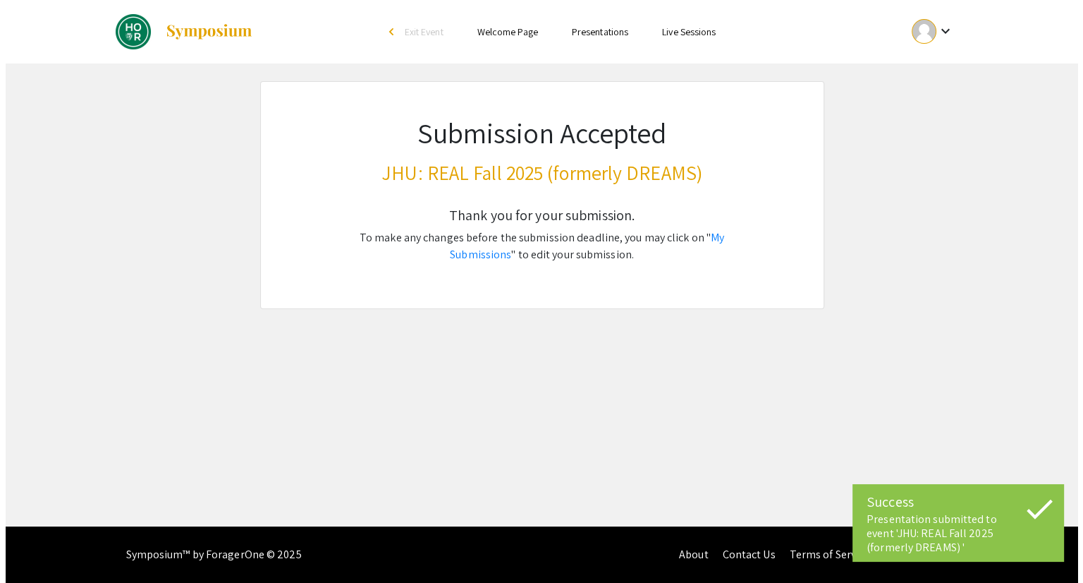
scroll to position [0, 0]
drag, startPoint x: 510, startPoint y: 209, endPoint x: 378, endPoint y: 207, distance: 131.9
click at [663, 298] on div "Thank you for your submission. To make any changes before the submission deadli…" at bounding box center [542, 249] width 426 height 118
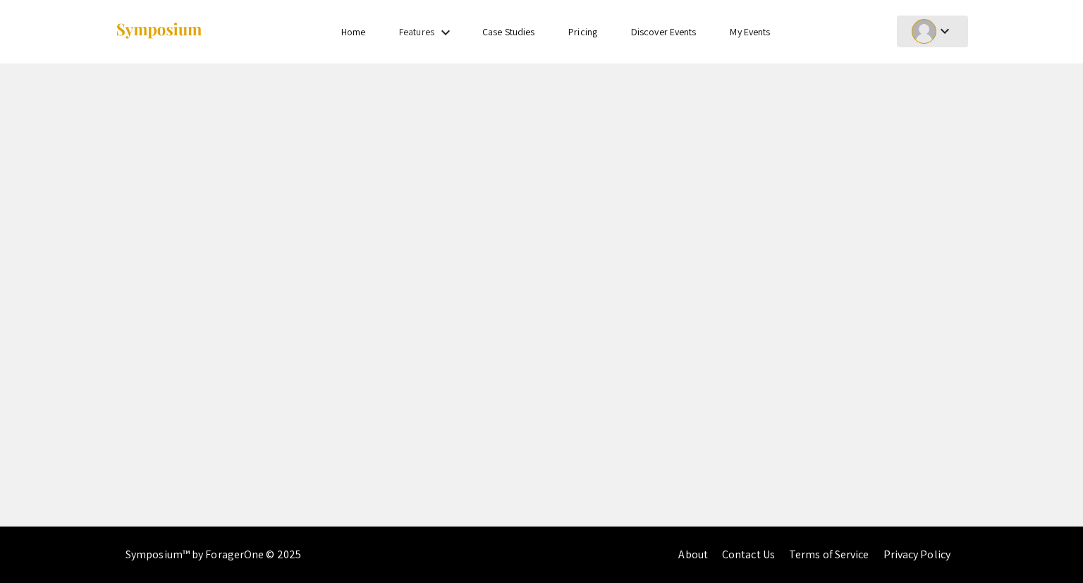
click at [919, 28] on div at bounding box center [924, 31] width 25 height 25
click at [924, 97] on button "My Submissions" at bounding box center [940, 104] width 87 height 34
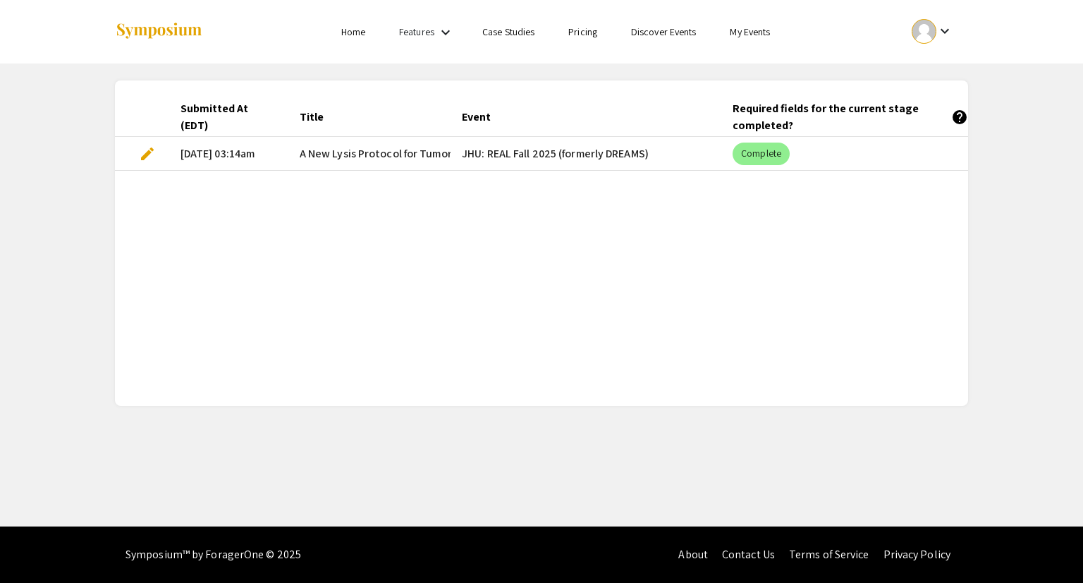
click at [149, 147] on span "edit" at bounding box center [147, 153] width 17 height 17
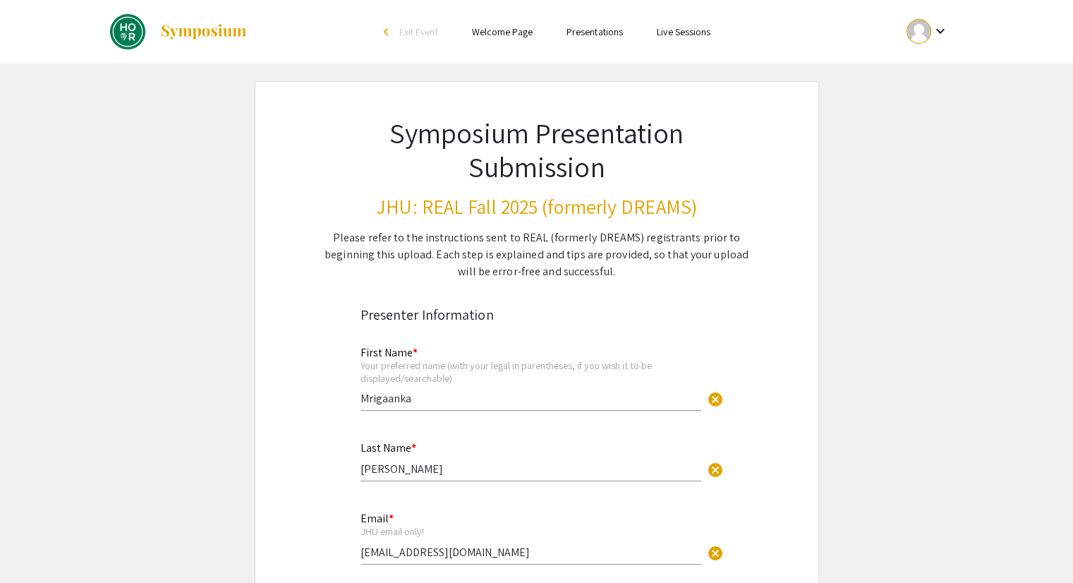
select select "custom"
type input "0"
select select "custom"
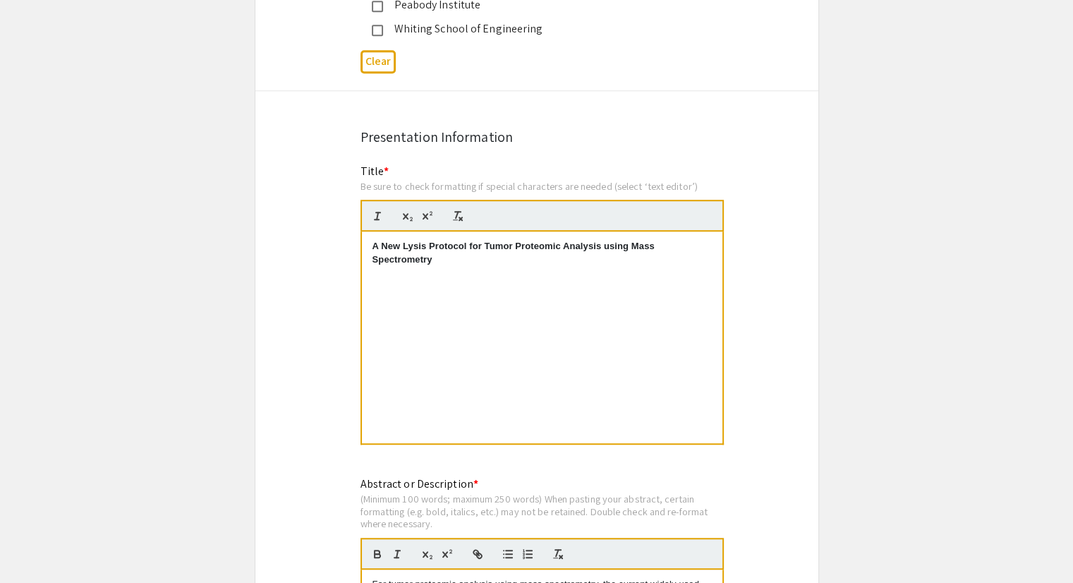
type input "1"
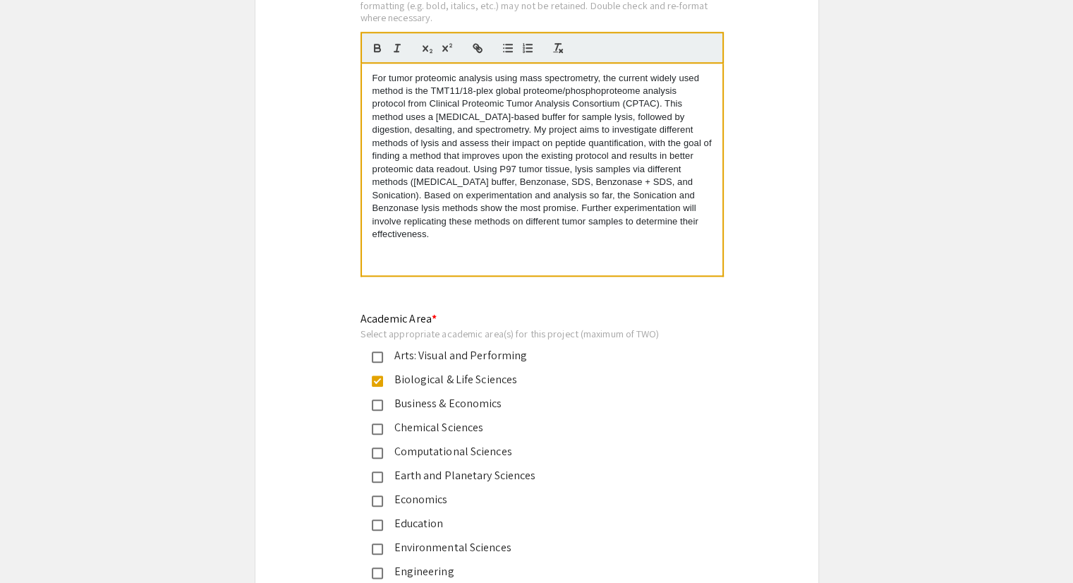
select select "custom"
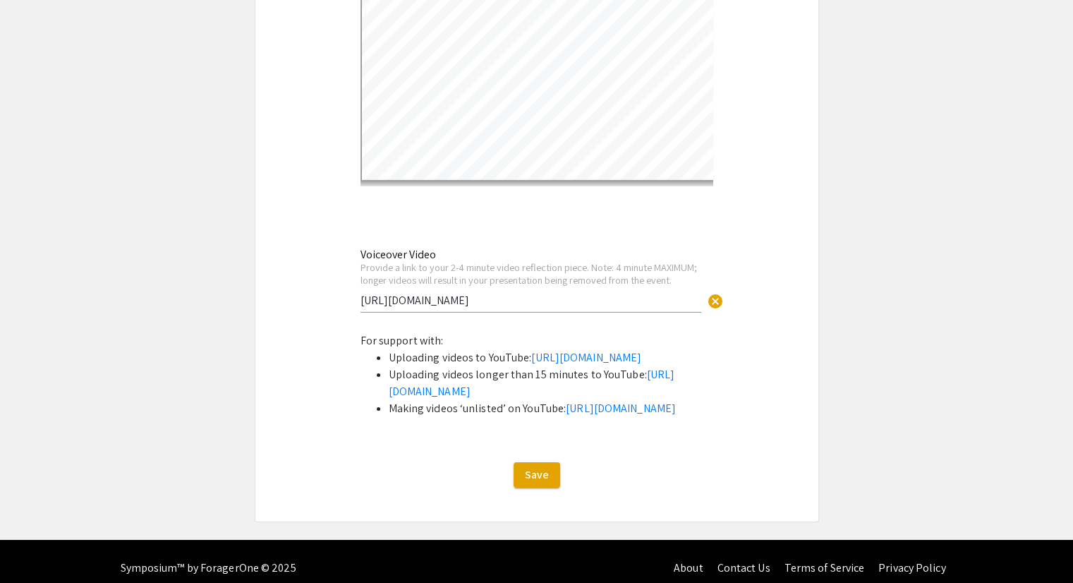
scroll to position [4726, 0]
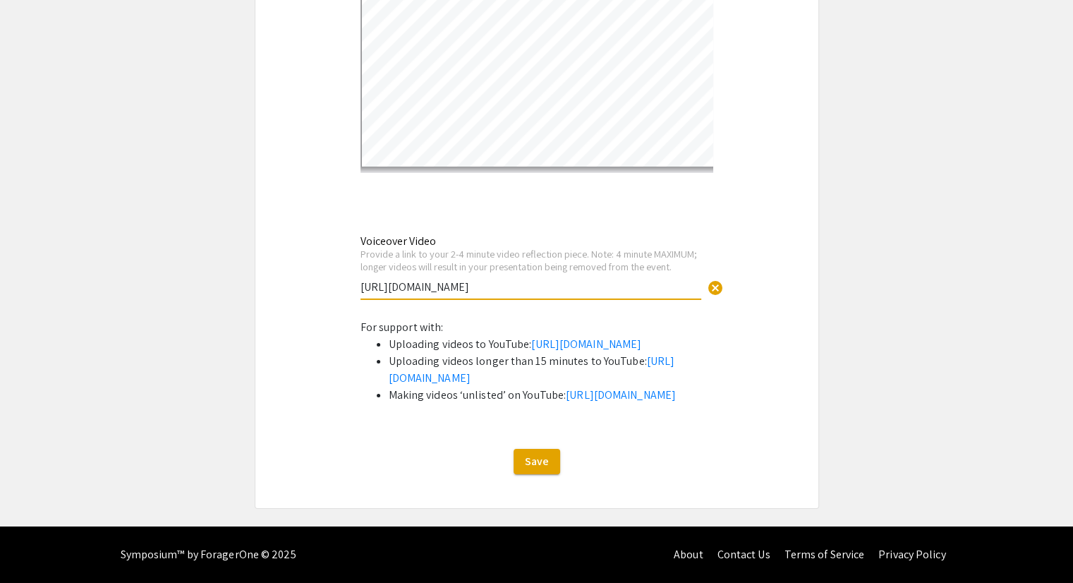
drag, startPoint x: 508, startPoint y: 199, endPoint x: 284, endPoint y: 207, distance: 223.7
click at [681, 353] on li "Uploading videos longer than 15 minutes to YouTube: https://support.google.com/…" at bounding box center [551, 370] width 324 height 34
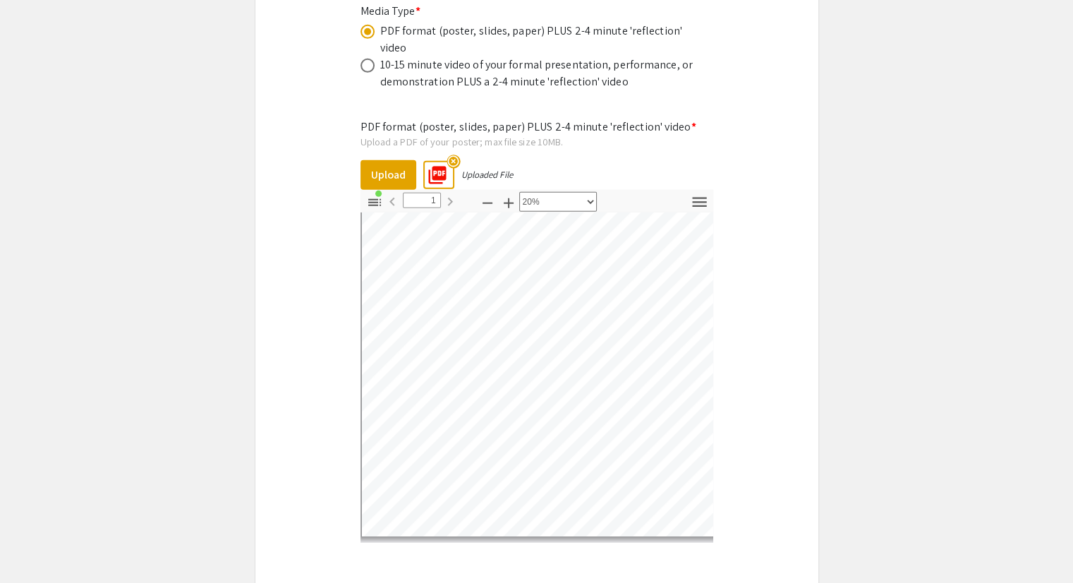
scroll to position [4277, 0]
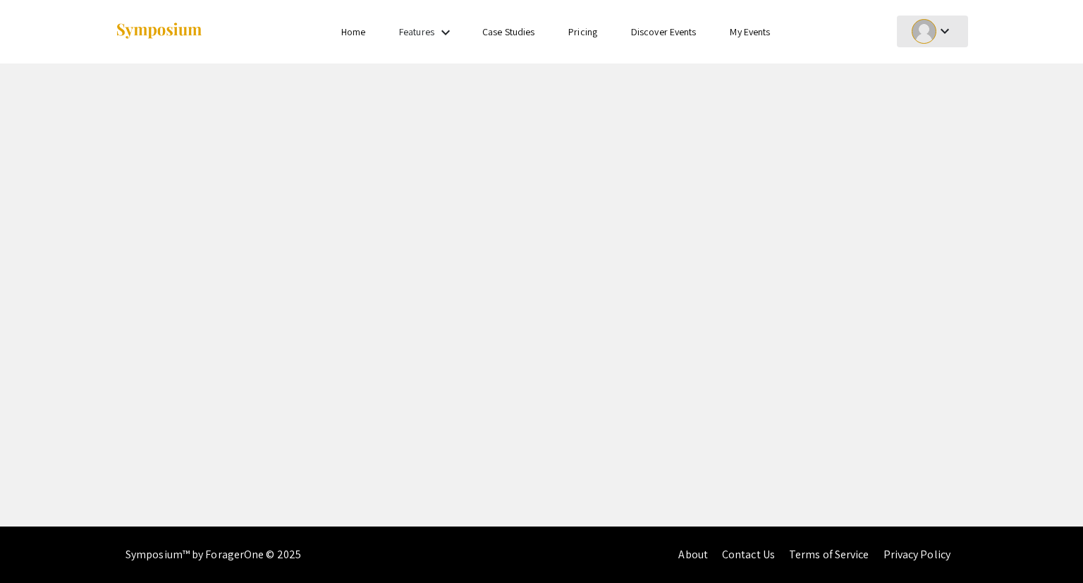
click at [929, 36] on div at bounding box center [924, 31] width 25 height 25
click at [920, 98] on button "My Submissions" at bounding box center [940, 104] width 87 height 34
